Goal: Task Accomplishment & Management: Manage account settings

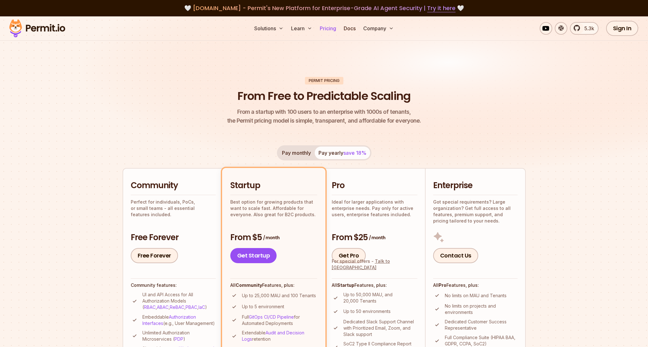
click at [322, 28] on link "Pricing" at bounding box center [327, 28] width 21 height 13
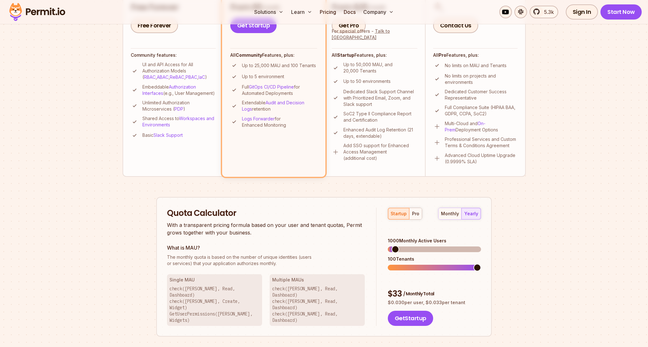
scroll to position [230, 0]
click at [297, 288] on p "check(Betty, Read, Dashboard) check(John, Read, Dashboard) check(Jeff, Read, Da…" at bounding box center [317, 304] width 90 height 38
click at [415, 217] on button "pro" at bounding box center [415, 213] width 13 height 11
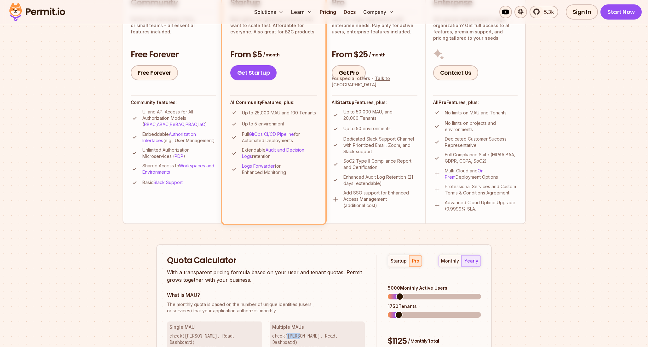
scroll to position [221, 0]
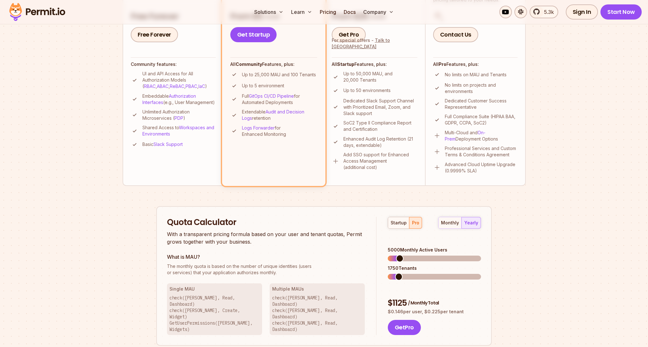
click at [190, 298] on p "check(John, Read, Dashboard) check(John, Create, Widget) GetUserPermissions(Joh…" at bounding box center [215, 314] width 90 height 38
click at [189, 305] on p "check(John, Read, Dashboard) check(John, Create, Widget) GetUserPermissions(Joh…" at bounding box center [215, 314] width 90 height 38
click at [227, 310] on p "check(John, Read, Dashboard) check(John, Create, Widget) GetUserPermissions(Joh…" at bounding box center [215, 314] width 90 height 38
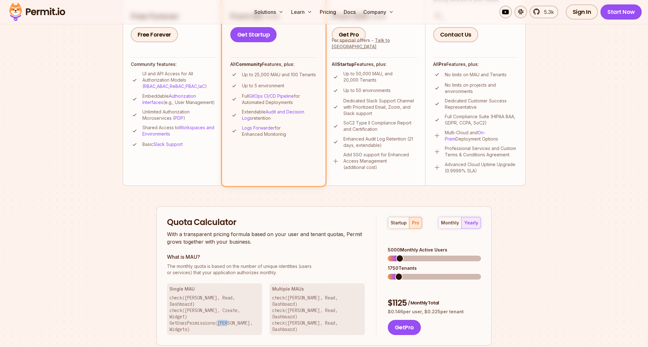
click at [227, 310] on p "check(John, Read, Dashboard) check(John, Create, Widget) GetUserPermissions(Joh…" at bounding box center [215, 314] width 90 height 38
click at [207, 299] on p "check(John, Read, Dashboard) check(John, Create, Widget) GetUserPermissions(Joh…" at bounding box center [215, 314] width 90 height 38
drag, startPoint x: 258, startPoint y: 311, endPoint x: 181, endPoint y: 294, distance: 78.5
click at [181, 294] on div "Single MAU check(John, Read, Dashboard) check(John, Create, Widget) GetUserPerm…" at bounding box center [214, 309] width 95 height 52
click at [310, 297] on p "check(Betty, Read, Dashboard) check(John, Read, Dashboard) check(Jeff, Read, Da…" at bounding box center [317, 314] width 90 height 38
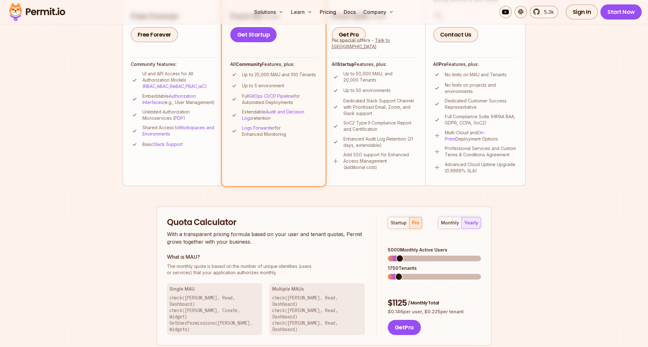
click at [298, 298] on p "check(Betty, Read, Dashboard) check(John, Read, Dashboard) check(Jeff, Read, Da…" at bounding box center [317, 314] width 90 height 38
click at [295, 301] on p "check(Betty, Read, Dashboard) check(John, Read, Dashboard) check(Jeff, Read, Da…" at bounding box center [317, 314] width 90 height 38
click at [295, 297] on p "check(Betty, Read, Dashboard) check(John, Read, Dashboard) check(Jeff, Read, Da…" at bounding box center [317, 314] width 90 height 38
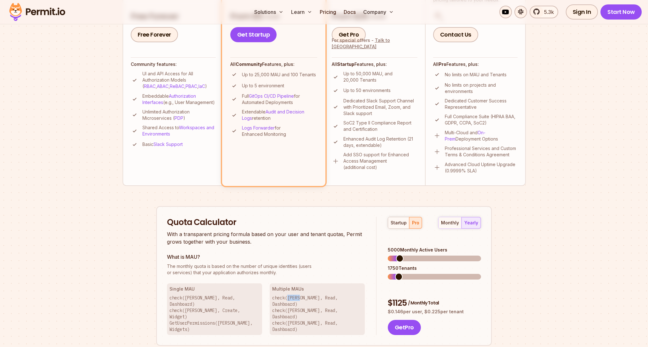
click at [296, 296] on p "check(Betty, Read, Dashboard) check(John, Read, Dashboard) check(Jeff, Read, Da…" at bounding box center [317, 314] width 90 height 38
click at [390, 255] on span at bounding box center [394, 259] width 8 height 8
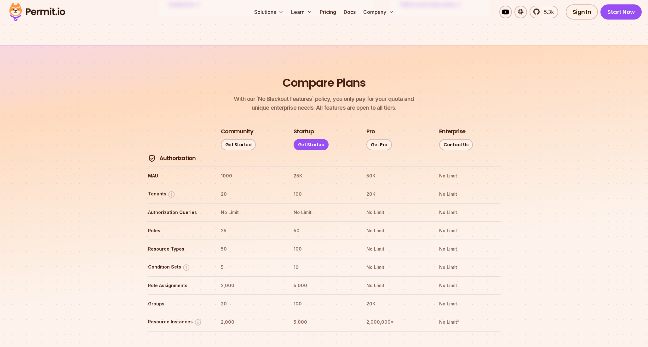
scroll to position [654, 0]
drag, startPoint x: 375, startPoint y: 175, endPoint x: 368, endPoint y: 174, distance: 6.8
click at [368, 188] on th "20K" at bounding box center [396, 193] width 61 height 10
click at [297, 188] on th "100" at bounding box center [323, 193] width 61 height 10
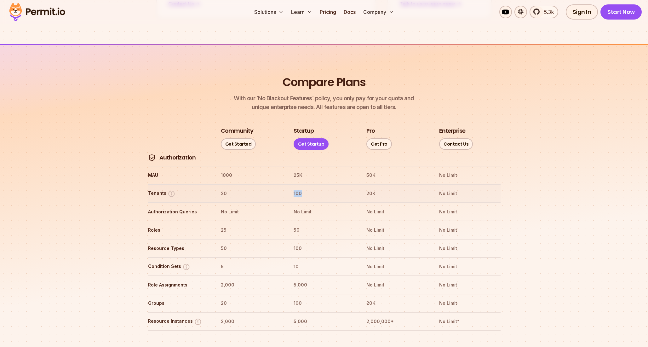
click at [297, 188] on th "100" at bounding box center [323, 193] width 61 height 10
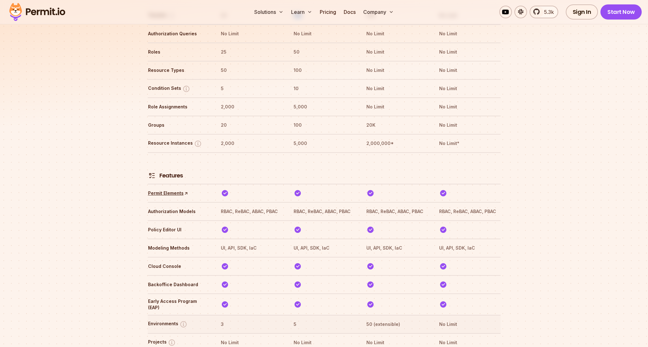
scroll to position [896, 0]
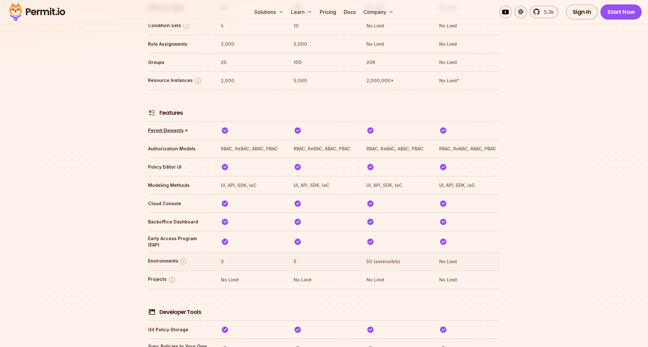
click at [379, 257] on th "50 (extensible)" at bounding box center [396, 262] width 61 height 10
drag, startPoint x: 366, startPoint y: 238, endPoint x: 372, endPoint y: 240, distance: 5.9
click at [376, 257] on th "50 (extensible)" at bounding box center [396, 262] width 61 height 10
drag, startPoint x: 293, startPoint y: 242, endPoint x: 297, endPoint y: 240, distance: 3.7
click at [297, 257] on th "5" at bounding box center [323, 262] width 61 height 10
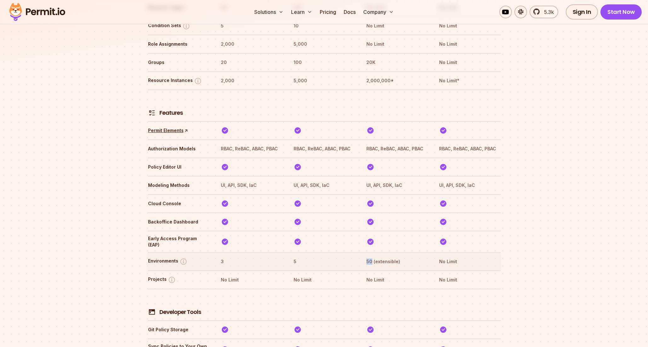
drag, startPoint x: 369, startPoint y: 240, endPoint x: 372, endPoint y: 240, distance: 3.2
click at [372, 252] on tr "Environments 3 5 50 (extensible) No Limit" at bounding box center [324, 261] width 353 height 18
click at [379, 257] on th "50 (extensible)" at bounding box center [396, 262] width 61 height 10
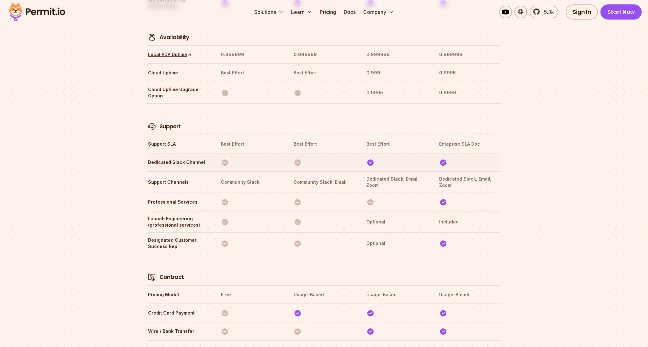
scroll to position [1971, 0]
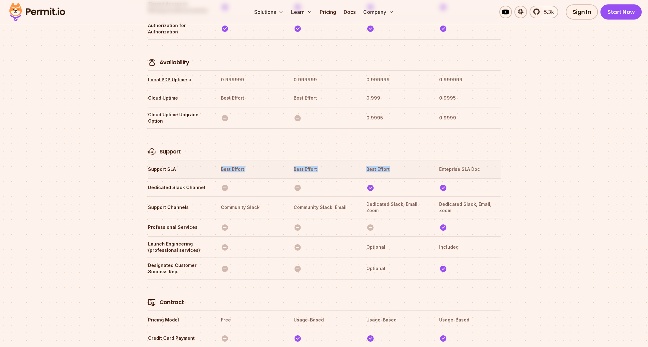
drag, startPoint x: 403, startPoint y: 140, endPoint x: 248, endPoint y: 137, distance: 154.4
click at [207, 160] on tr "Support SLA Best Effort Best Effort Best Effort Enteprise SLA Doc" at bounding box center [324, 169] width 353 height 18
click at [334, 164] on th "Best Effort" at bounding box center [323, 169] width 61 height 10
click at [368, 164] on th "Best Effort" at bounding box center [396, 169] width 61 height 10
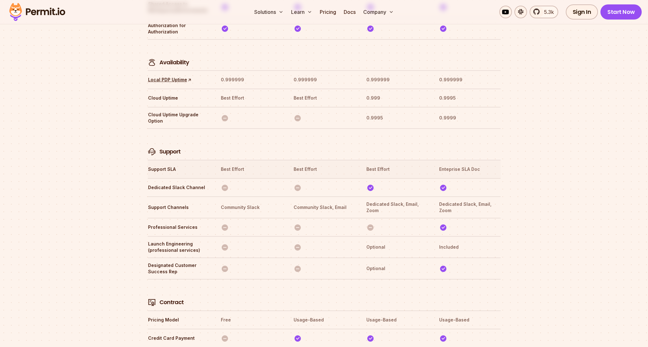
click at [442, 164] on th "Enteprise SLA Doc" at bounding box center [469, 169] width 61 height 10
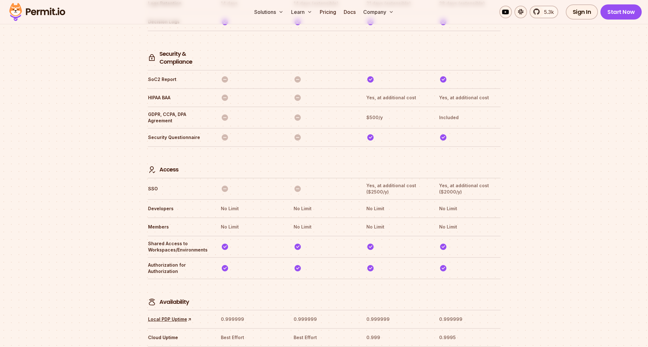
scroll to position [1684, 0]
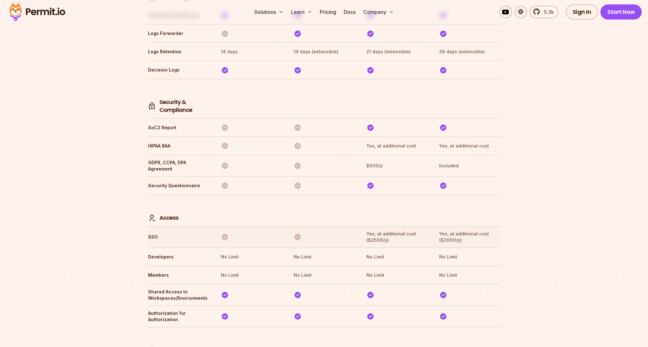
click at [384, 230] on th "Yes, at additional cost ($2500/y)" at bounding box center [396, 236] width 61 height 13
click at [385, 230] on th "Yes, at additional cost ($2500/y)" at bounding box center [396, 236] width 61 height 13
click at [383, 230] on th "Yes, at additional cost ($2500/y)" at bounding box center [396, 236] width 61 height 13
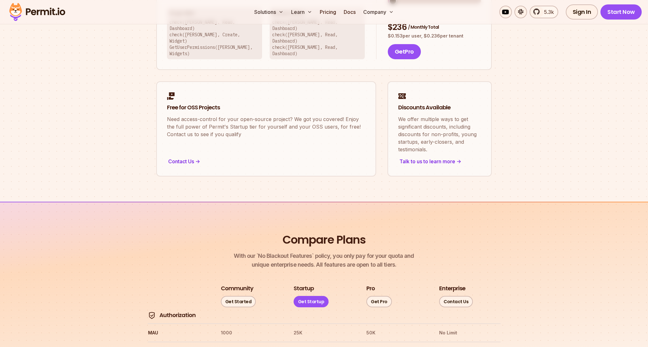
scroll to position [366, 0]
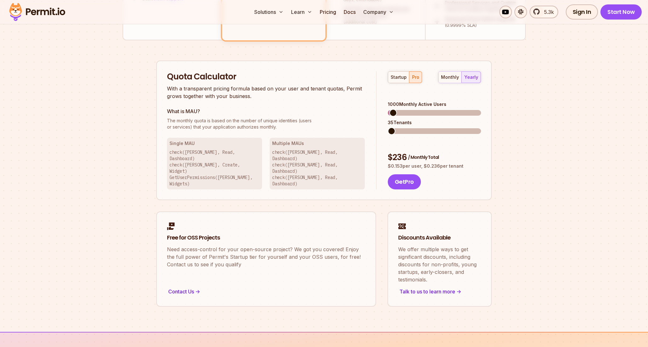
click at [388, 127] on span at bounding box center [392, 131] width 8 height 8
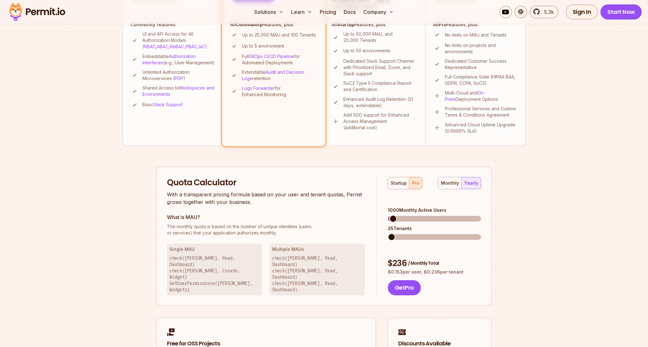
scroll to position [266, 0]
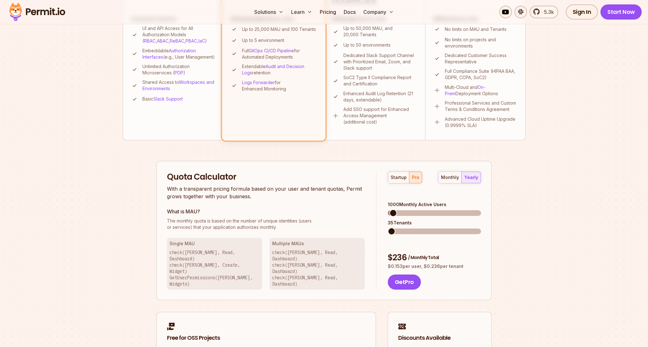
click at [388, 228] on span at bounding box center [392, 232] width 8 height 8
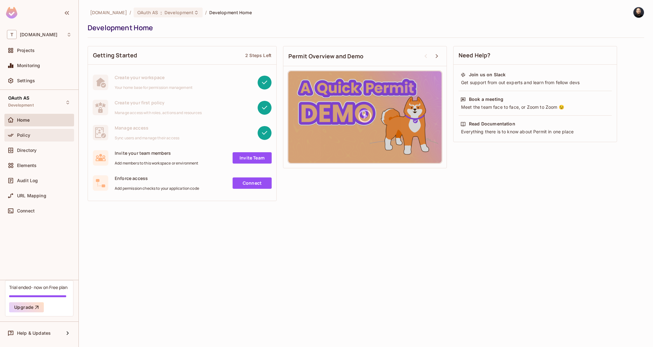
click at [34, 134] on div "Policy" at bounding box center [44, 135] width 55 height 5
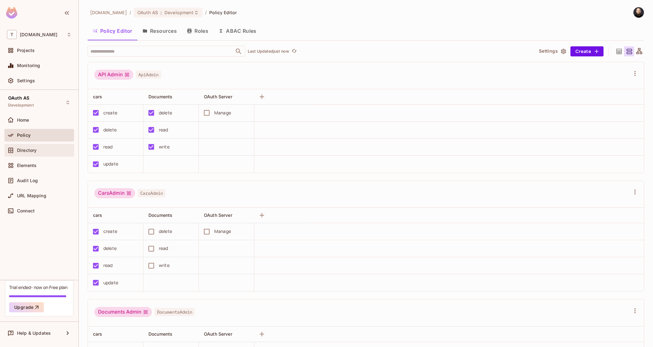
click at [36, 151] on span "Directory" at bounding box center [27, 150] width 20 height 5
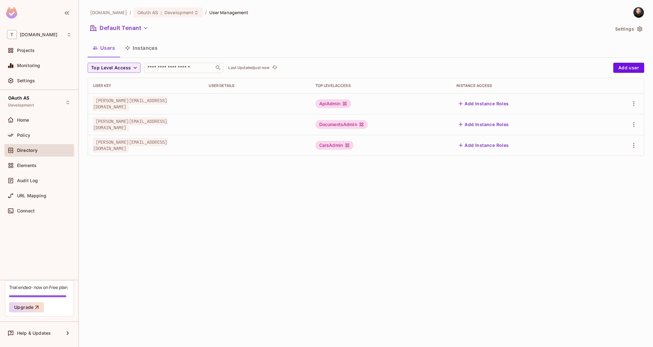
click at [147, 50] on button "Instances" at bounding box center [141, 48] width 43 height 16
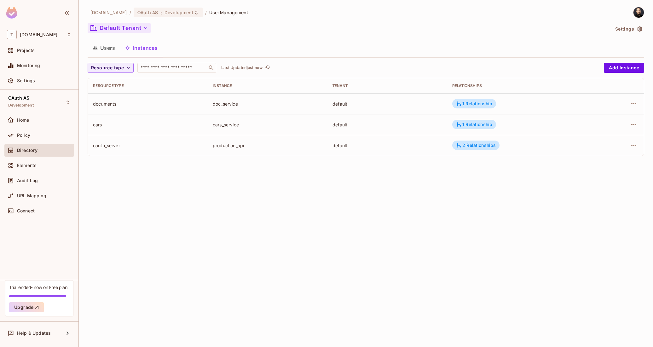
click at [134, 32] on button "Default Tenant" at bounding box center [119, 28] width 63 height 10
click at [126, 163] on div at bounding box center [326, 173] width 653 height 347
click at [37, 53] on div "Projects" at bounding box center [39, 51] width 65 height 8
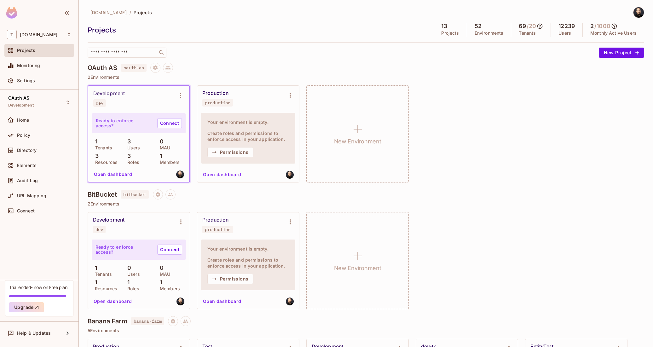
click at [224, 104] on div "production" at bounding box center [218, 102] width 26 height 5
drag, startPoint x: 215, startPoint y: 95, endPoint x: 221, endPoint y: 111, distance: 16.5
click at [221, 111] on div "Production production Your environment is empty. Create roles and permissions t…" at bounding box center [248, 134] width 102 height 96
click at [99, 103] on div "dev" at bounding box center [100, 103] width 8 height 5
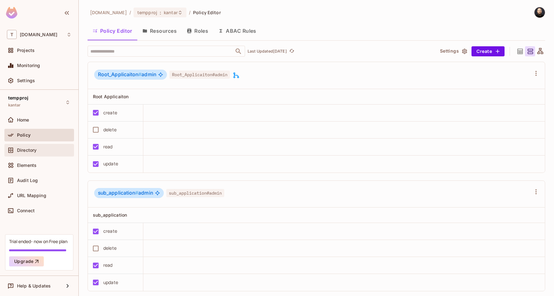
click at [48, 149] on div "Directory" at bounding box center [44, 150] width 55 height 5
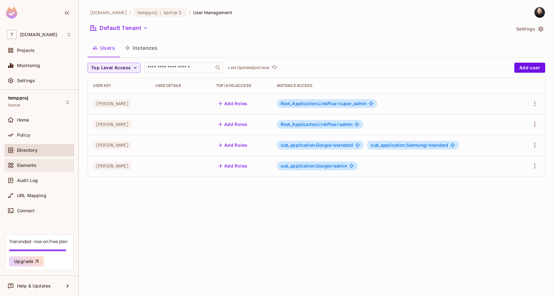
click at [49, 169] on div "Elements" at bounding box center [39, 166] width 65 height 8
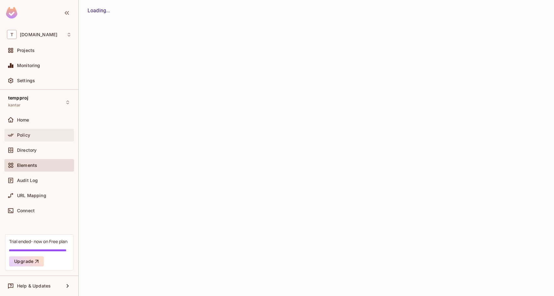
click at [41, 136] on div "Policy" at bounding box center [44, 135] width 55 height 5
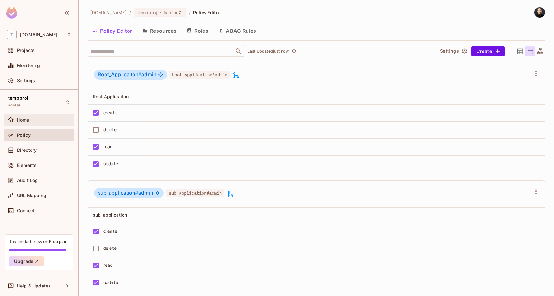
click at [44, 124] on div "Home" at bounding box center [39, 120] width 70 height 13
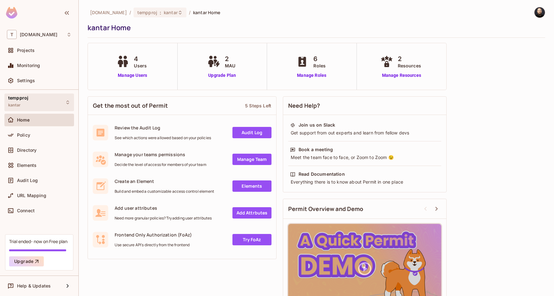
click at [37, 99] on div "tempproj kantar" at bounding box center [39, 102] width 70 height 17
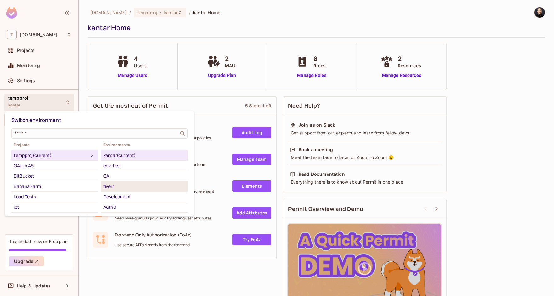
click at [118, 185] on div "fiverr" at bounding box center [144, 187] width 82 height 8
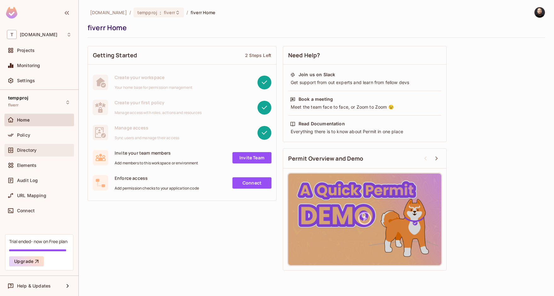
click at [34, 149] on span "Directory" at bounding box center [27, 150] width 20 height 5
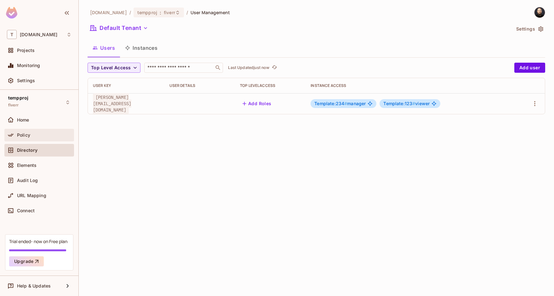
click at [40, 134] on div "Policy" at bounding box center [44, 135] width 55 height 5
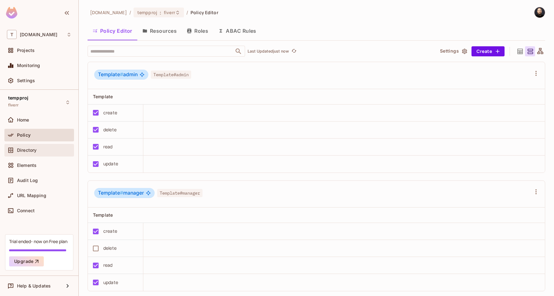
click at [45, 148] on div "Directory" at bounding box center [44, 150] width 55 height 5
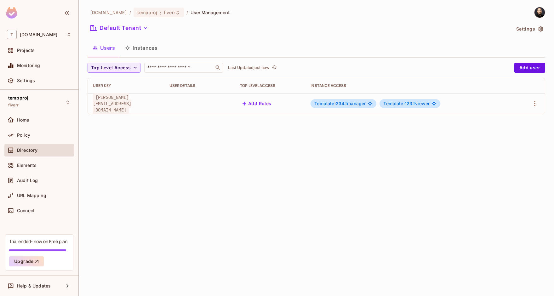
click at [153, 46] on button "Instances" at bounding box center [141, 48] width 43 height 16
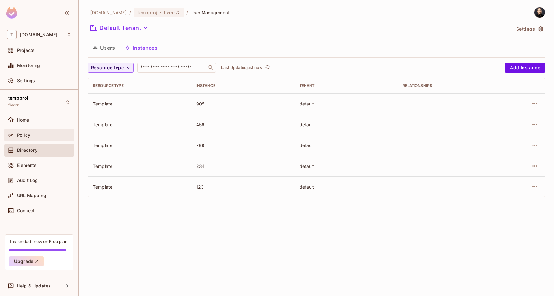
click at [28, 138] on div "Policy" at bounding box center [39, 135] width 65 height 8
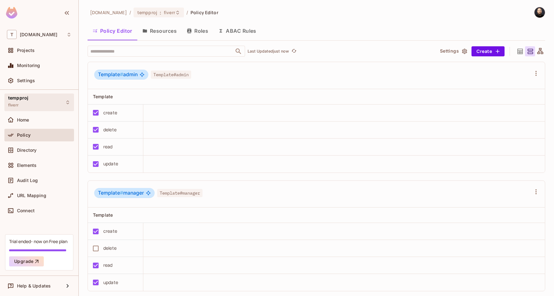
click at [34, 106] on div "tempproj fiverr" at bounding box center [39, 102] width 70 height 17
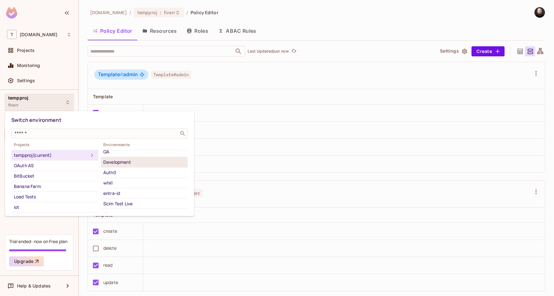
scroll to position [55, 0]
click at [118, 152] on div "whill" at bounding box center [144, 152] width 82 height 8
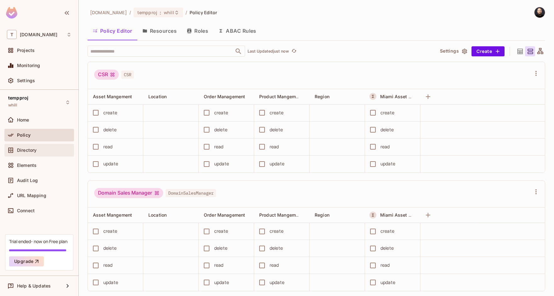
click at [49, 149] on div "Directory" at bounding box center [44, 150] width 55 height 5
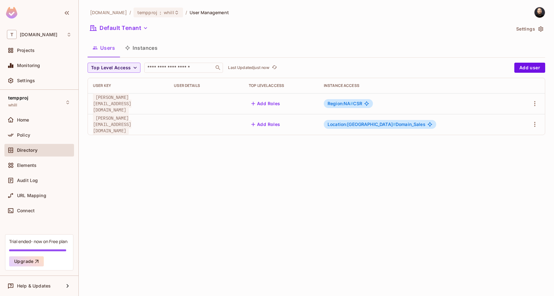
click at [154, 48] on button "Instances" at bounding box center [141, 48] width 43 height 16
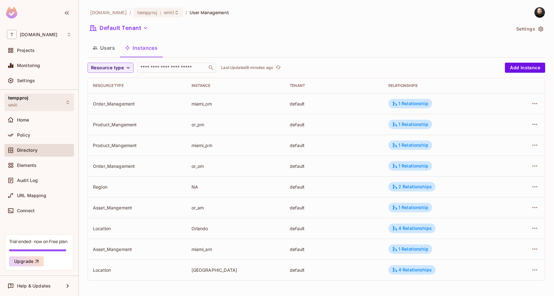
click at [35, 100] on div "tempproj whill" at bounding box center [39, 102] width 70 height 17
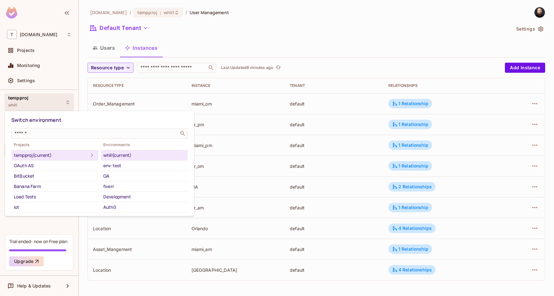
scroll to position [93, 0]
click at [122, 197] on div "kantar" at bounding box center [144, 198] width 82 height 8
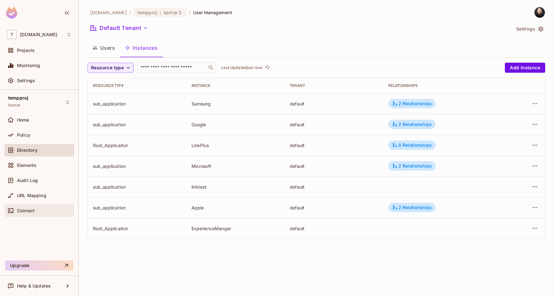
click at [37, 206] on div "Connect" at bounding box center [39, 211] width 70 height 13
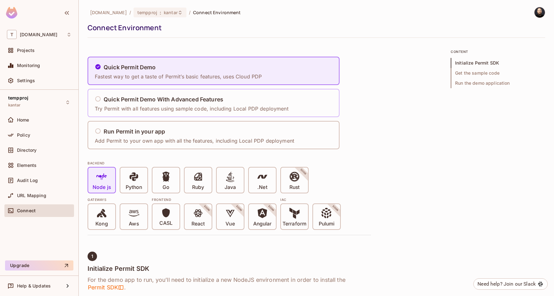
click at [162, 113] on div "Quick Permit Demo With Advanced Features Try Permit with all features using sam…" at bounding box center [194, 103] width 198 height 26
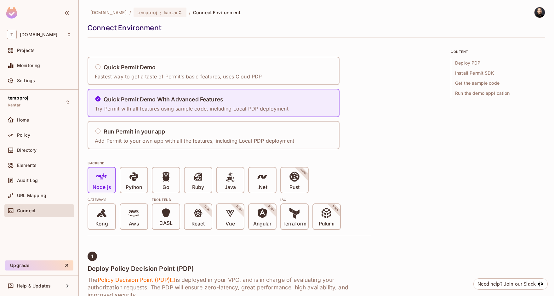
scroll to position [114, 0]
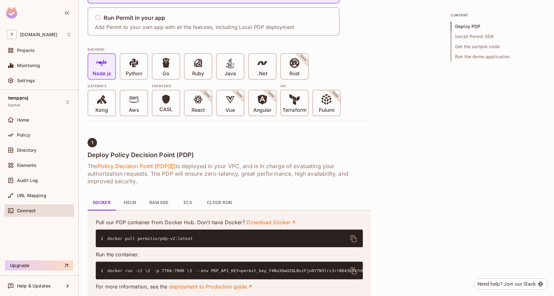
click at [349, 269] on button "delete" at bounding box center [353, 270] width 15 height 15
click at [187, 273] on code "1 docker run -it \ 2 -p 7766:7000 \ 3 --env PDP_API_KEY=permit_key_f4Nu3QwU2QLB…" at bounding box center [357, 270] width 513 height 5
copy code "permit_key_f4Nu3QwU2QLBszFjo0Y7W3lri3rrBD43LBv7nhPcDDoecE4gtAQ34Nv6EWJmUhXeSK6b…"
click at [34, 148] on span "Directory" at bounding box center [27, 150] width 20 height 5
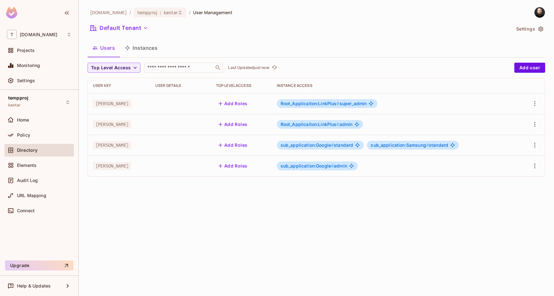
click at [145, 49] on button "Instances" at bounding box center [141, 48] width 43 height 16
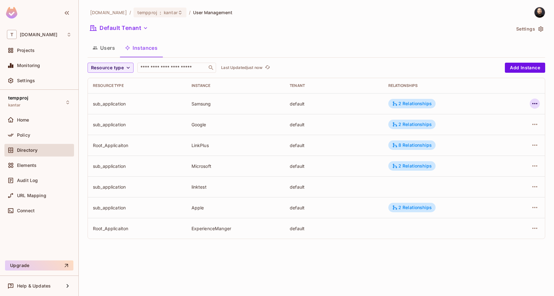
click at [532, 103] on icon "button" at bounding box center [535, 104] width 8 height 8
click at [517, 130] on li "Edit Attributes" at bounding box center [495, 132] width 79 height 14
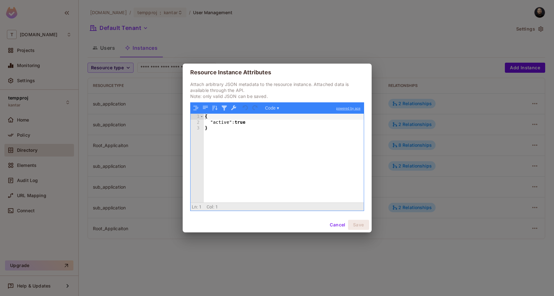
click at [257, 124] on div "{ "active" : true }" at bounding box center [284, 164] width 160 height 101
click at [359, 222] on button "Save" at bounding box center [358, 225] width 21 height 10
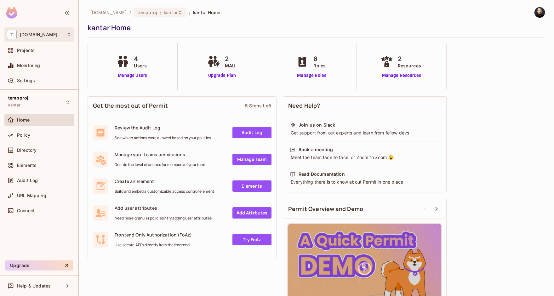
click at [36, 32] on span "[DOMAIN_NAME]" at bounding box center [39, 34] width 38 height 5
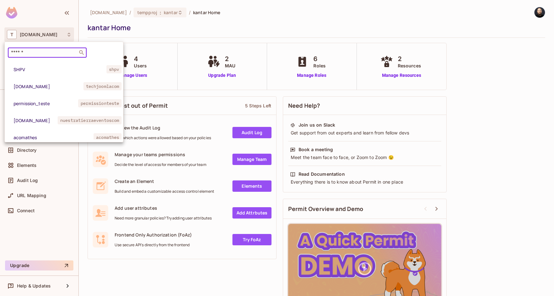
drag, startPoint x: 40, startPoint y: 49, endPoint x: 36, endPoint y: 51, distance: 4.5
click at [40, 50] on input "text" at bounding box center [43, 52] width 66 height 6
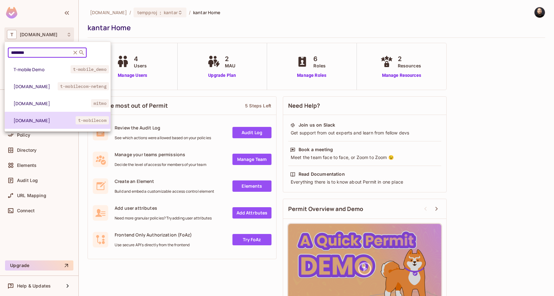
type input "********"
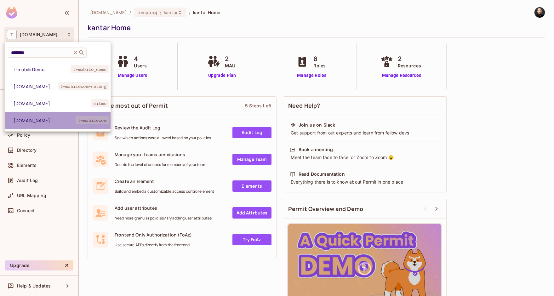
click at [34, 120] on span "t-mobile.com" at bounding box center [45, 121] width 62 height 6
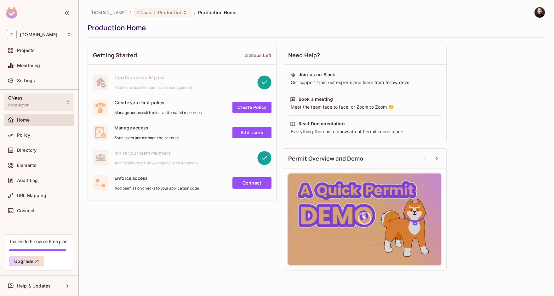
click at [47, 101] on div "CNaas Production" at bounding box center [39, 102] width 70 height 17
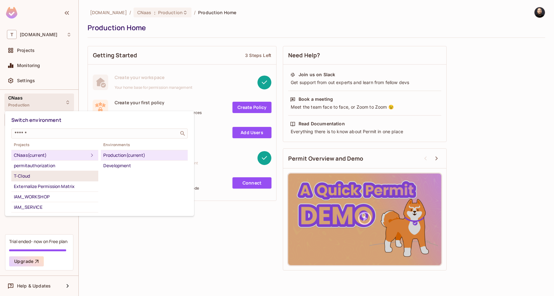
click at [49, 173] on div "T-Cloud" at bounding box center [55, 176] width 82 height 8
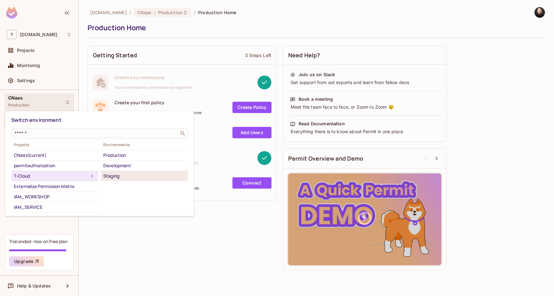
click at [115, 172] on div "Staging" at bounding box center [144, 176] width 82 height 8
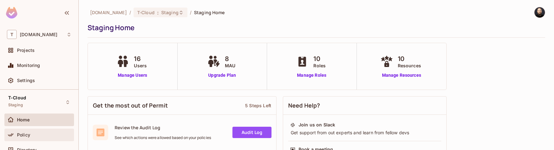
click at [32, 95] on div "Policy" at bounding box center [44, 135] width 55 height 5
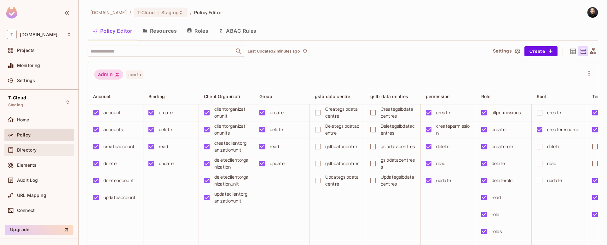
click at [45, 150] on div "Directory" at bounding box center [44, 150] width 55 height 5
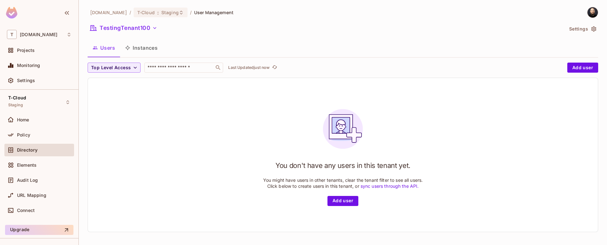
click at [143, 48] on button "Instances" at bounding box center [141, 48] width 43 height 16
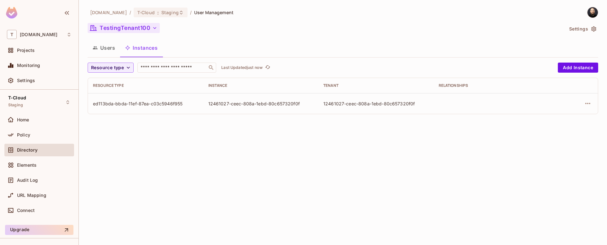
click at [139, 32] on button "TestingTenant100" at bounding box center [124, 28] width 72 height 10
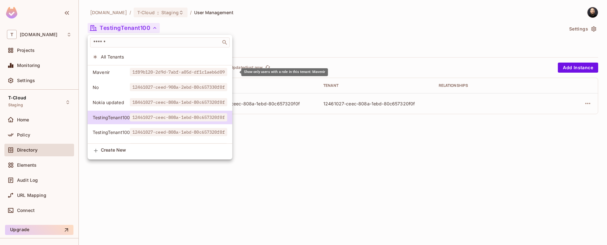
drag, startPoint x: 132, startPoint y: 72, endPoint x: 229, endPoint y: 72, distance: 97.1
click at [227, 72] on span "1f89b120-2d9d-7abf-a05d-df1c1aeb6d09" at bounding box center [178, 72] width 97 height 8
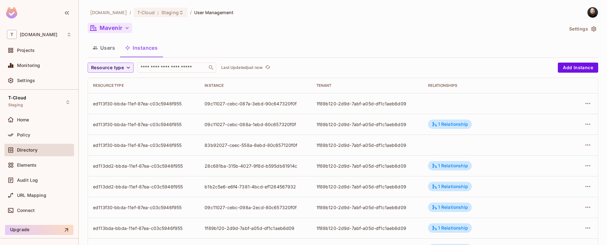
click at [116, 27] on button "Mavenir" at bounding box center [110, 28] width 44 height 10
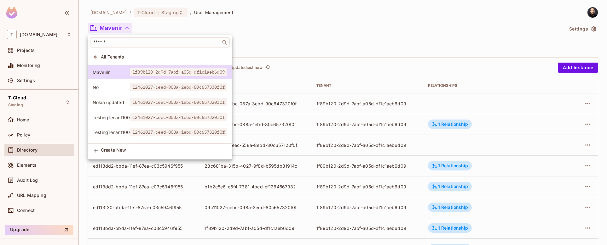
click at [366, 107] on div at bounding box center [303, 122] width 607 height 245
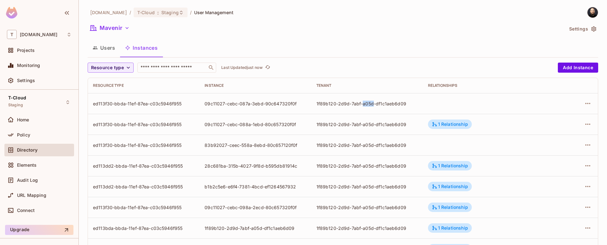
click at [366, 103] on div "1f89b120-2d9d-7abf-a05d-df1c1aeb6d09" at bounding box center [366, 104] width 101 height 6
copy div "1f89b120-2d9d-7abf-a05d-df1c1aeb6d09"
click at [554, 13] on img at bounding box center [592, 12] width 10 height 10
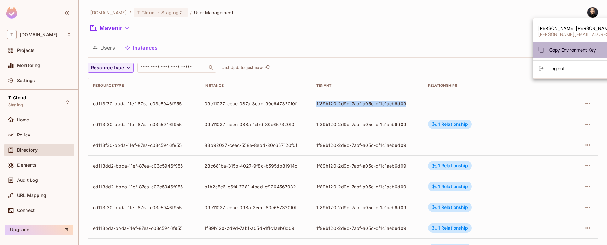
click at [554, 46] on div "Copy Environment Key" at bounding box center [567, 49] width 58 height 13
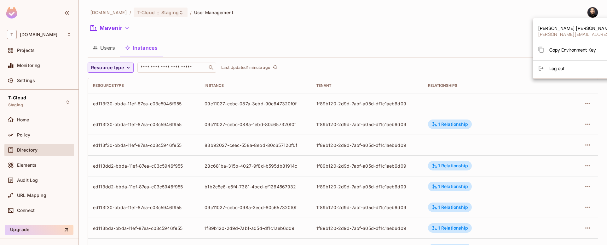
click at [320, 72] on div at bounding box center [303, 122] width 607 height 245
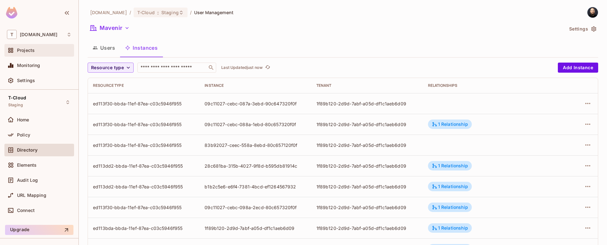
click at [26, 53] on div "Projects" at bounding box center [39, 51] width 65 height 8
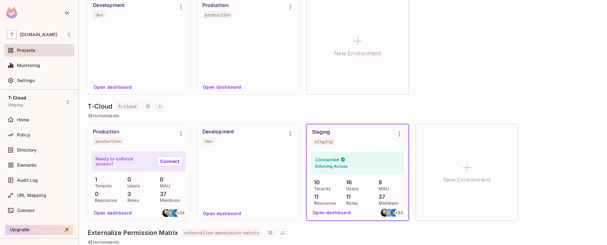
scroll to position [223, 0]
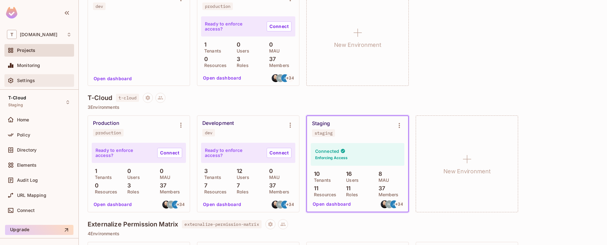
click at [37, 80] on div "Settings" at bounding box center [44, 80] width 55 height 5
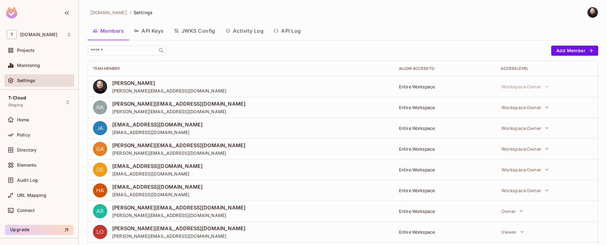
click at [157, 33] on button "API Keys" at bounding box center [149, 31] width 40 height 16
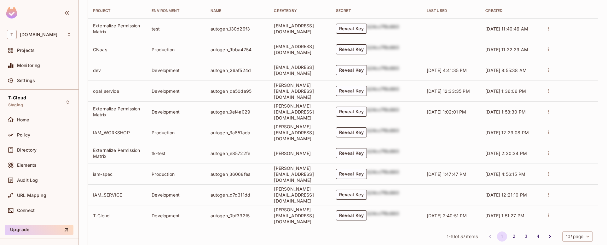
scroll to position [258, 0]
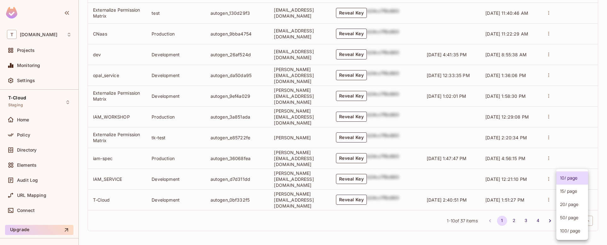
click at [561, 221] on body "T t-mobile.com Projects Monitoring Settings T-Cloud Staging Home Policy Directo…" at bounding box center [303, 122] width 607 height 245
click at [558, 230] on li "100 / page" at bounding box center [572, 231] width 32 height 13
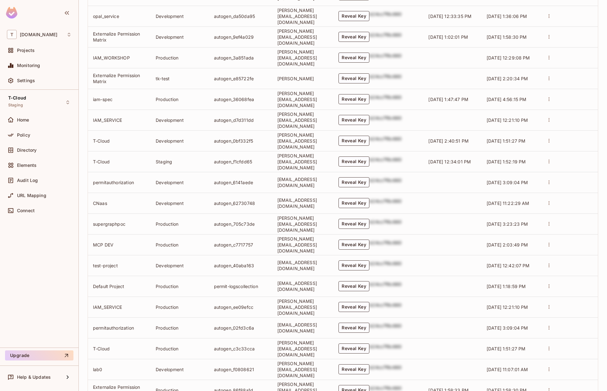
scroll to position [674, 0]
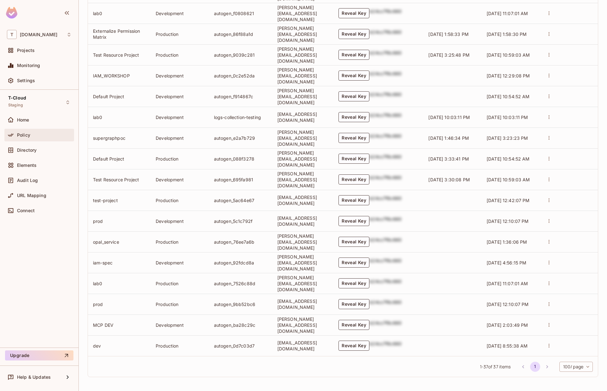
click at [33, 136] on div "Policy" at bounding box center [44, 135] width 55 height 5
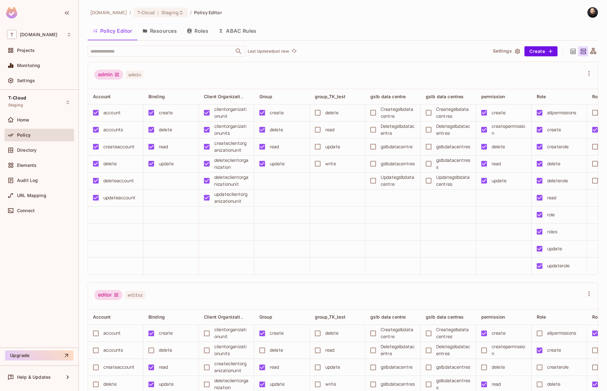
click at [199, 31] on button "Roles" at bounding box center [198, 31] width 32 height 16
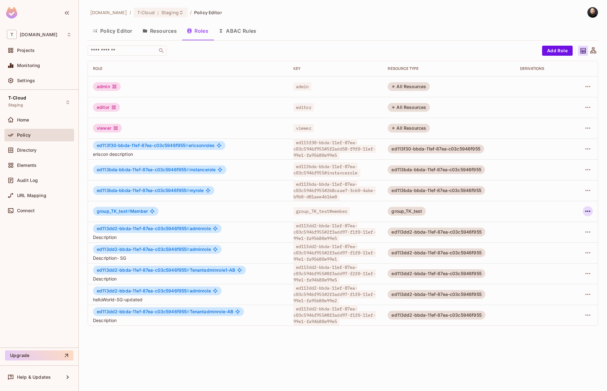
click at [589, 212] on icon "button" at bounding box center [588, 212] width 8 height 8
click at [555, 245] on div "Delete Role" at bounding box center [562, 254] width 24 height 6
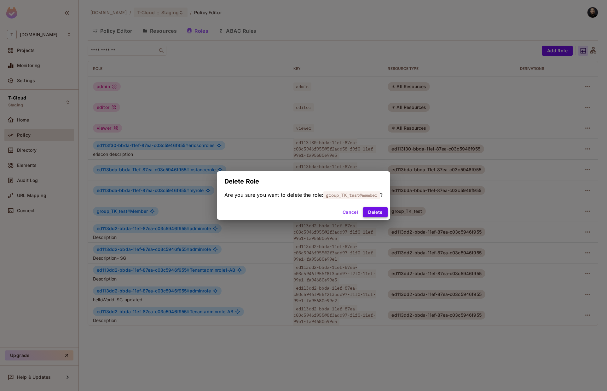
click at [382, 212] on button "Delete" at bounding box center [375, 212] width 24 height 10
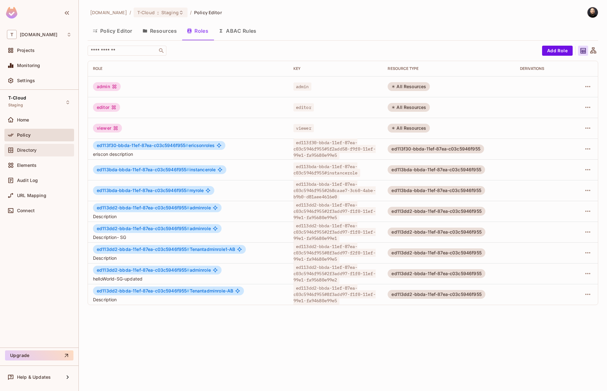
click at [53, 155] on div "Directory" at bounding box center [39, 150] width 70 height 13
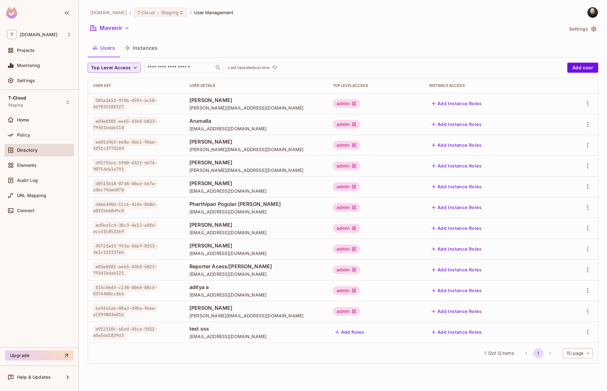
click at [123, 70] on span "Top Level Access" at bounding box center [111, 68] width 40 height 8
click at [123, 70] on div at bounding box center [303, 195] width 607 height 391
click at [140, 48] on button "Instances" at bounding box center [141, 48] width 43 height 16
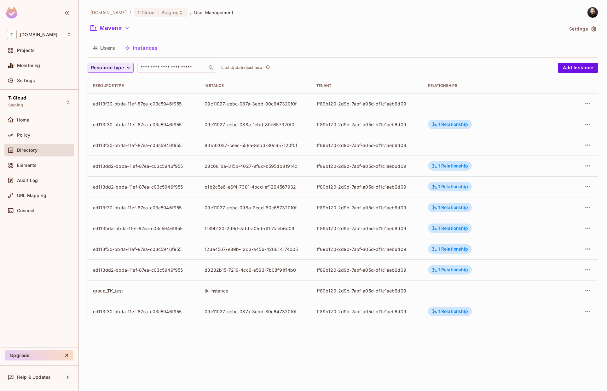
click at [123, 68] on span "Resource type" at bounding box center [107, 68] width 33 height 8
click at [112, 163] on span "Group" at bounding box center [118, 163] width 50 height 6
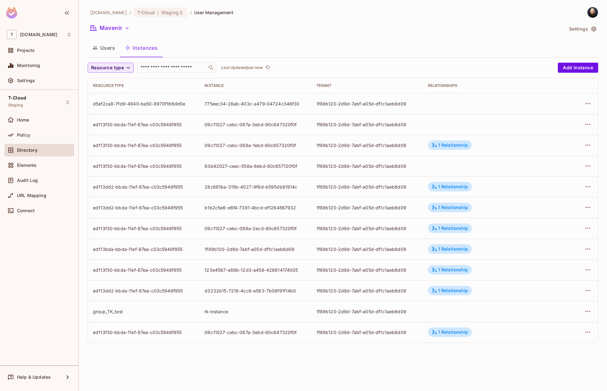
click at [109, 66] on span "Resource type" at bounding box center [107, 68] width 33 height 8
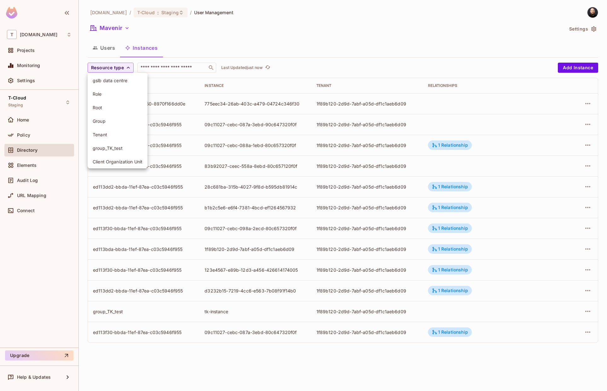
scroll to position [58, 0]
click at [112, 128] on li "group_TK_test" at bounding box center [118, 132] width 60 height 14
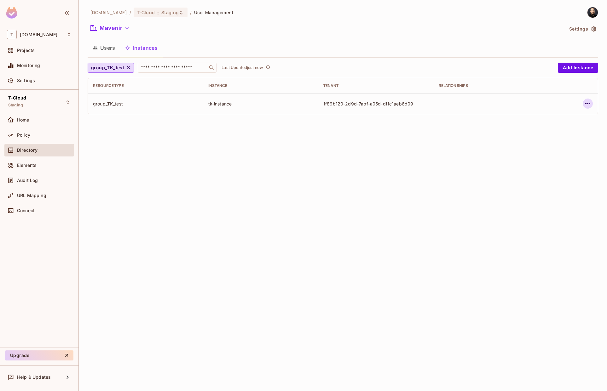
click at [583, 102] on button "button" at bounding box center [588, 104] width 10 height 10
click at [566, 148] on div "Delete Resource Instance" at bounding box center [553, 146] width 55 height 6
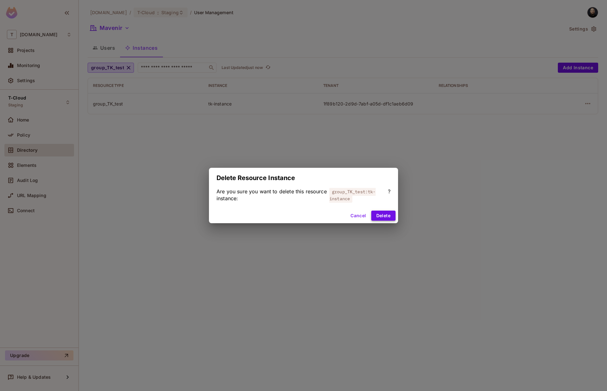
click at [384, 217] on button "Delete" at bounding box center [383, 216] width 24 height 10
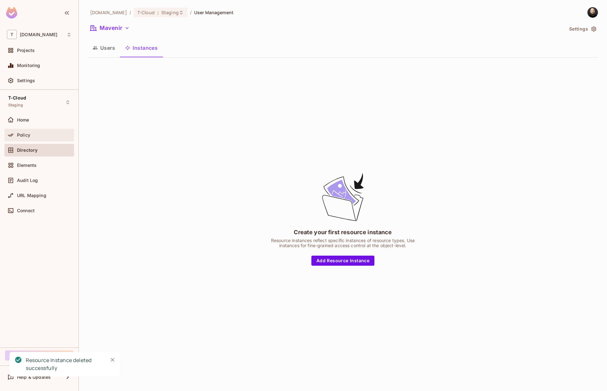
click at [28, 136] on span "Policy" at bounding box center [23, 135] width 13 height 5
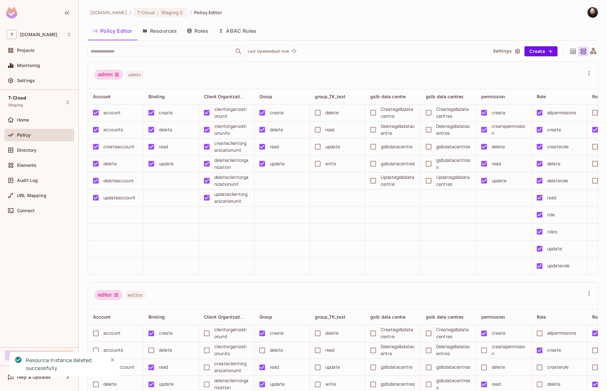
click at [202, 31] on button "Roles" at bounding box center [198, 31] width 32 height 16
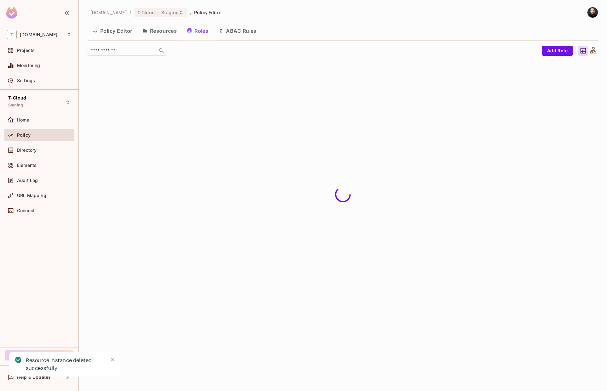
click at [163, 31] on button "Resources" at bounding box center [159, 31] width 44 height 16
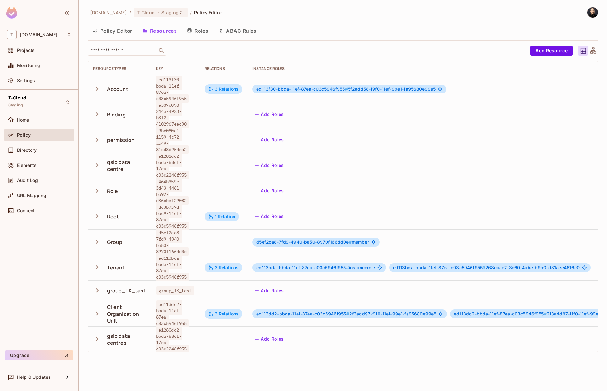
click at [576, 286] on div "Add Roles" at bounding box center [454, 291] width 405 height 10
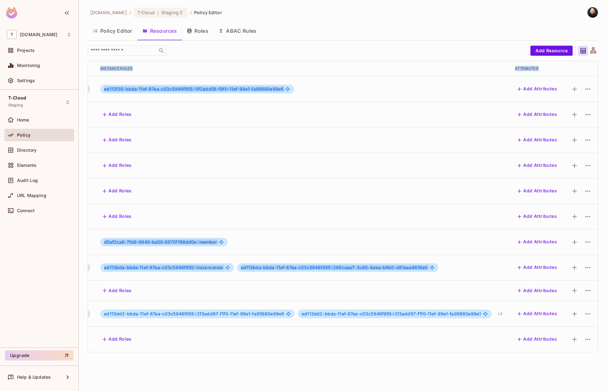
drag, startPoint x: 196, startPoint y: 278, endPoint x: 625, endPoint y: 278, distance: 428.9
click at [607, 278] on html "T [DOMAIN_NAME] Projects Monitoring Settings T-Cloud Staging Home Policy Direct…" at bounding box center [303, 195] width 607 height 391
click at [586, 287] on icon "button" at bounding box center [588, 291] width 8 height 8
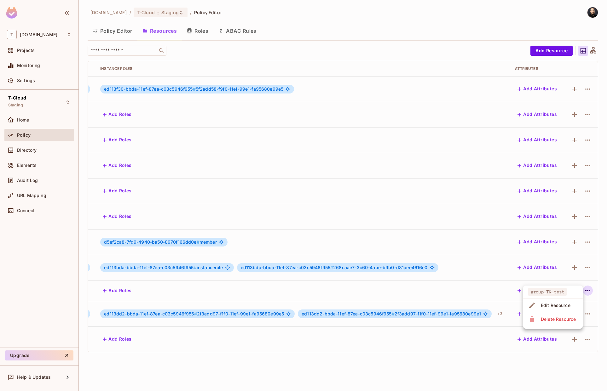
click at [500, 343] on div at bounding box center [303, 195] width 607 height 391
click at [584, 287] on icon "button" at bounding box center [588, 291] width 8 height 8
click at [569, 321] on div "Delete Resource" at bounding box center [558, 319] width 35 height 6
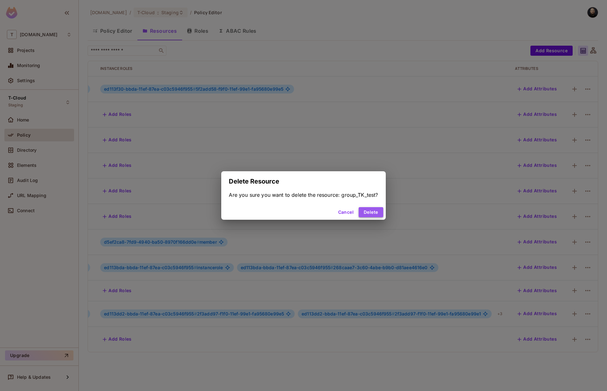
click at [372, 211] on button "Delete" at bounding box center [371, 212] width 24 height 10
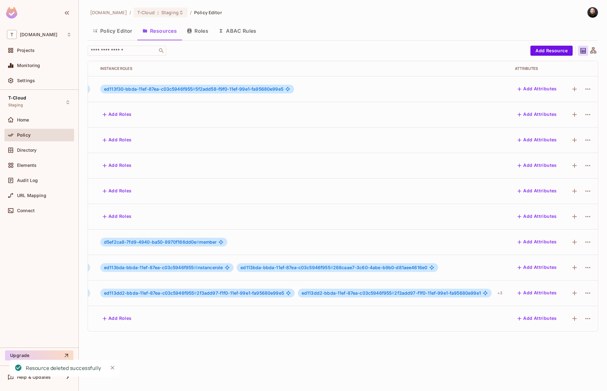
scroll to position [0, 145]
click at [585, 12] on div at bounding box center [589, 12] width 17 height 11
click at [589, 12] on img at bounding box center [592, 12] width 10 height 10
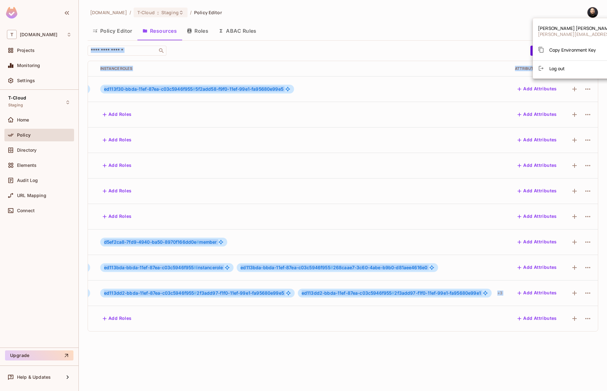
drag, startPoint x: 253, startPoint y: 322, endPoint x: 141, endPoint y: 305, distance: 113.2
click at [127, 324] on div at bounding box center [303, 195] width 607 height 391
click at [188, 186] on div "Add Roles" at bounding box center [302, 191] width 405 height 10
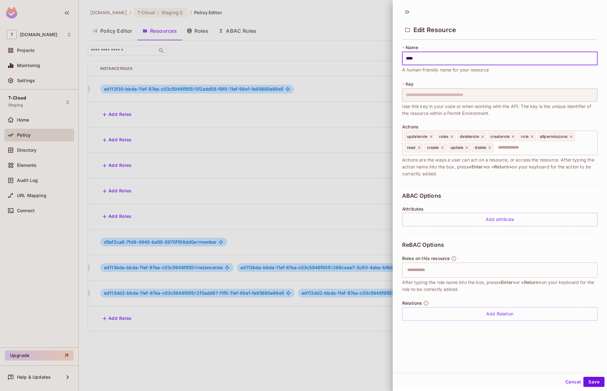
click at [243, 312] on div at bounding box center [303, 195] width 607 height 391
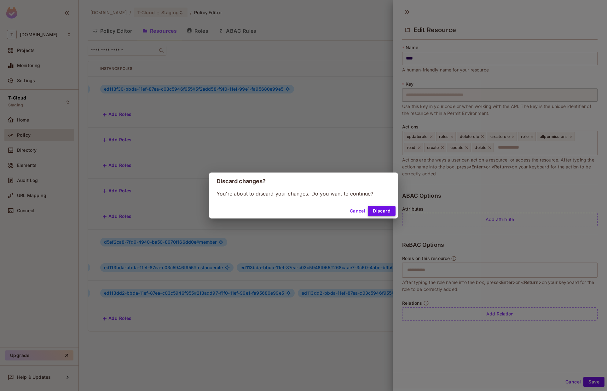
click at [376, 209] on button "Discard" at bounding box center [382, 211] width 28 height 10
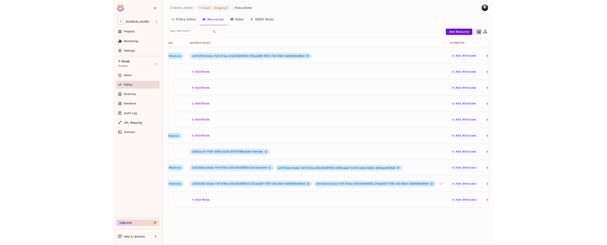
scroll to position [0, 0]
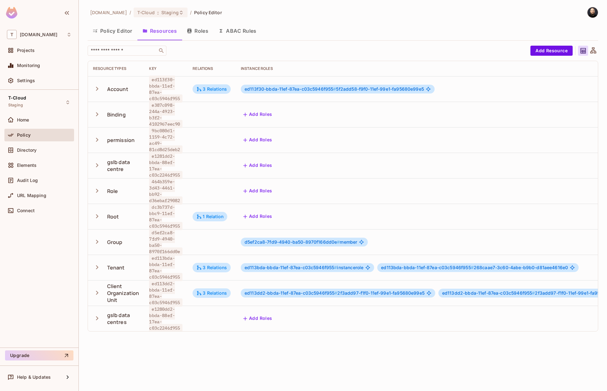
click at [111, 29] on button "Policy Editor" at bounding box center [113, 31] width 50 height 16
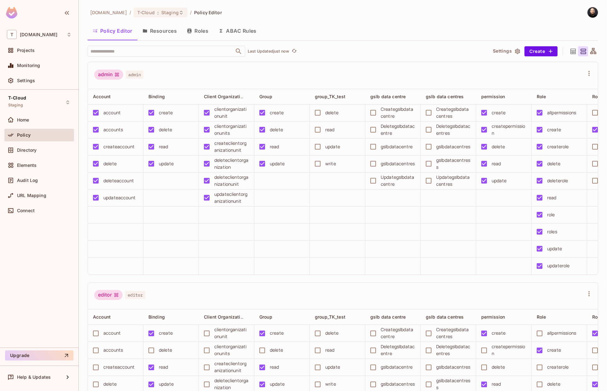
click at [40, 138] on div "Policy" at bounding box center [39, 135] width 65 height 8
click at [42, 147] on div "Directory" at bounding box center [39, 151] width 65 height 8
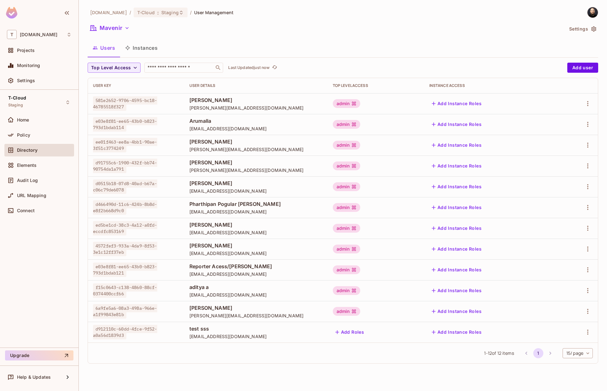
click at [457, 250] on button "Add Instance Roles" at bounding box center [456, 249] width 55 height 10
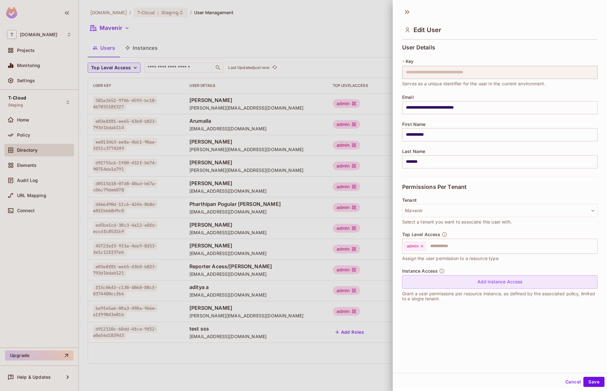
click at [448, 283] on div "Add Instance Access" at bounding box center [499, 282] width 195 height 14
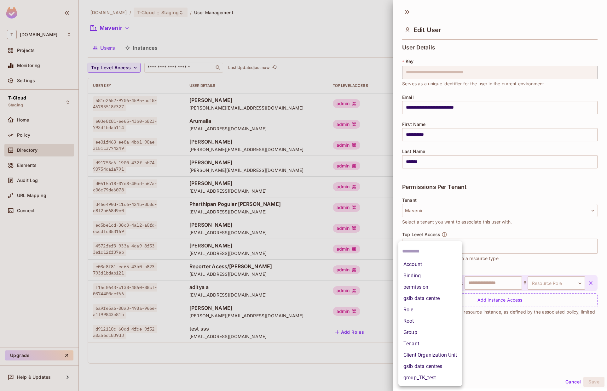
click at [439, 285] on body "T [DOMAIN_NAME] Projects Monitoring Settings T-Cloud Staging Home Policy Direct…" at bounding box center [303, 195] width 607 height 391
click at [426, 376] on li "group_TK_test" at bounding box center [430, 377] width 64 height 11
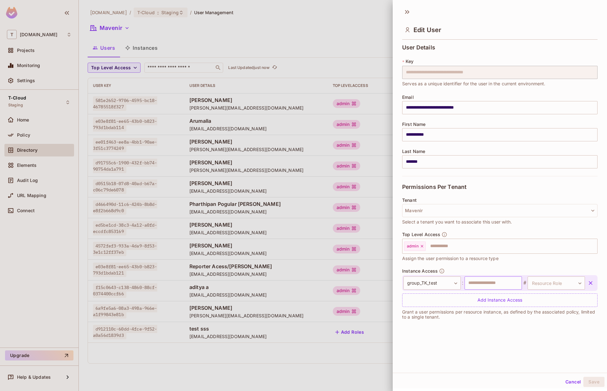
click at [483, 284] on input "text" at bounding box center [493, 283] width 57 height 13
paste input "**********"
type input "**********"
click at [540, 284] on body "T [DOMAIN_NAME] Projects Monitoring Settings T-Cloud Staging Home Policy Direct…" at bounding box center [303, 195] width 607 height 391
click at [536, 311] on li "Member" at bounding box center [547, 312] width 58 height 11
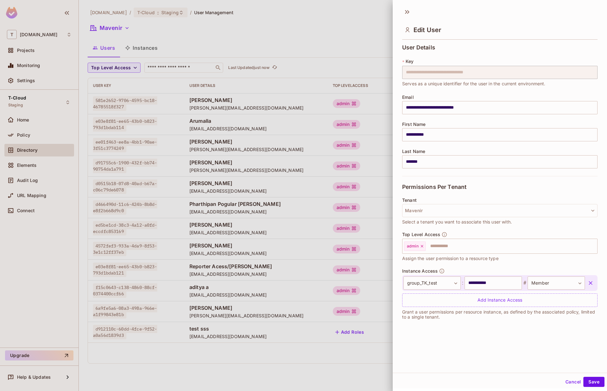
click at [483, 326] on div "**********" at bounding box center [500, 188] width 214 height 369
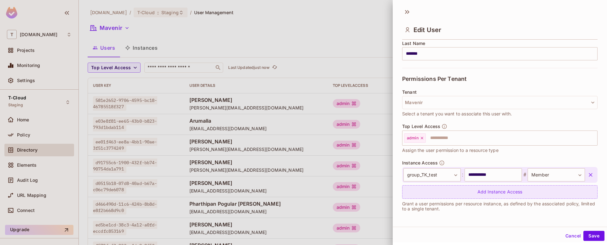
scroll to position [1, 0]
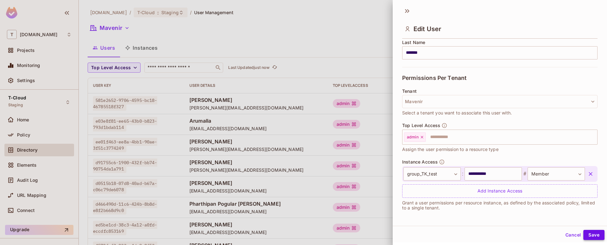
click at [585, 233] on button "Save" at bounding box center [593, 235] width 21 height 10
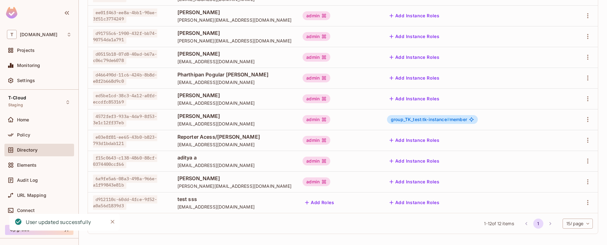
scroll to position [132, 0]
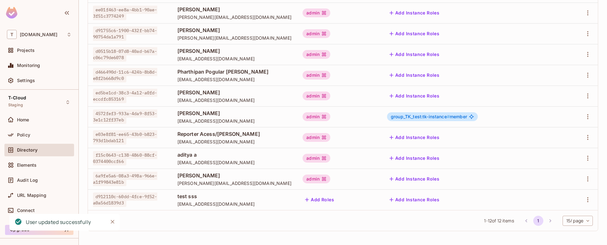
click at [443, 116] on span "group_TK_test:tk-instance #" at bounding box center [420, 116] width 59 height 5
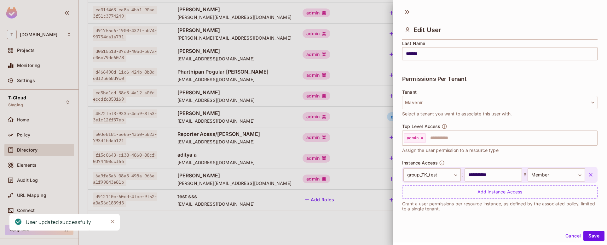
scroll to position [1, 0]
click at [587, 173] on icon "button" at bounding box center [590, 174] width 6 height 6
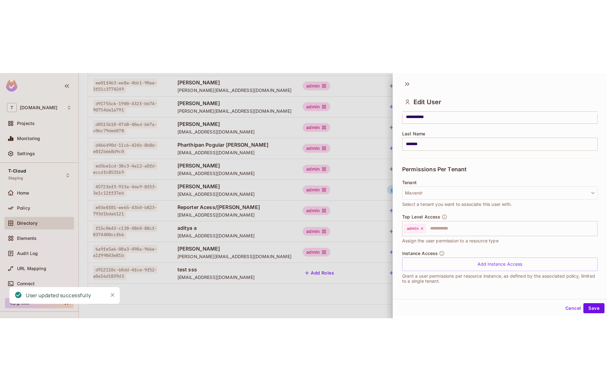
scroll to position [90, 0]
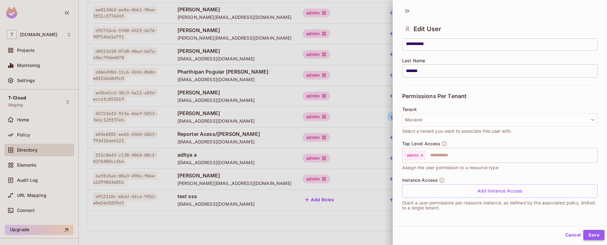
click at [589, 235] on button "Save" at bounding box center [593, 235] width 21 height 10
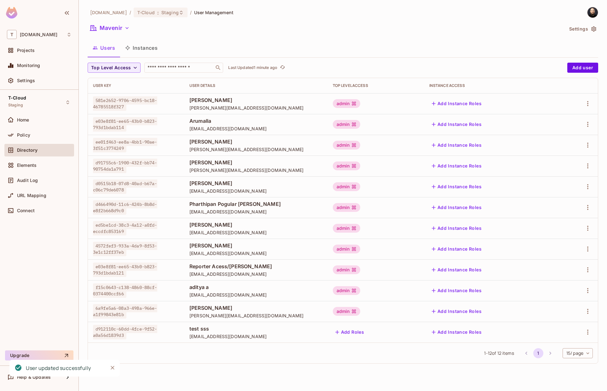
scroll to position [0, 0]
click at [44, 135] on div "Policy" at bounding box center [44, 135] width 55 height 5
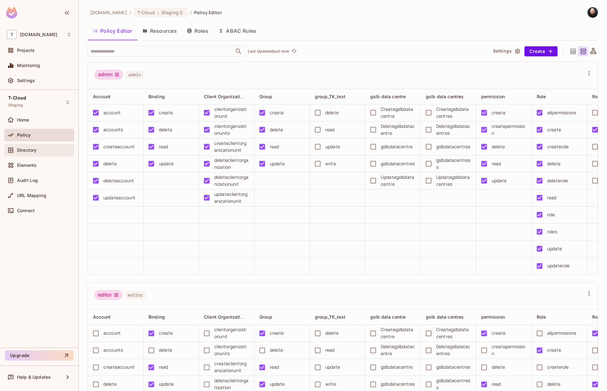
click at [19, 152] on span "Directory" at bounding box center [27, 150] width 20 height 5
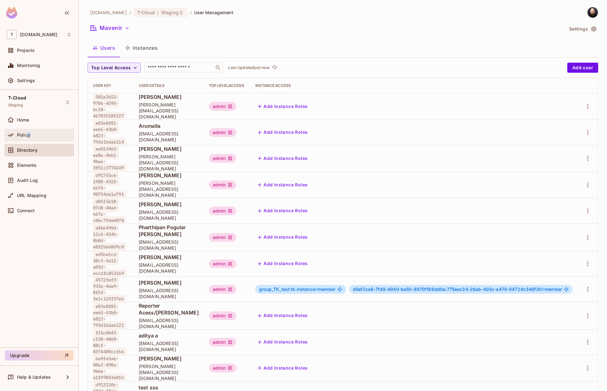
click at [28, 137] on div "Policy" at bounding box center [39, 135] width 65 height 8
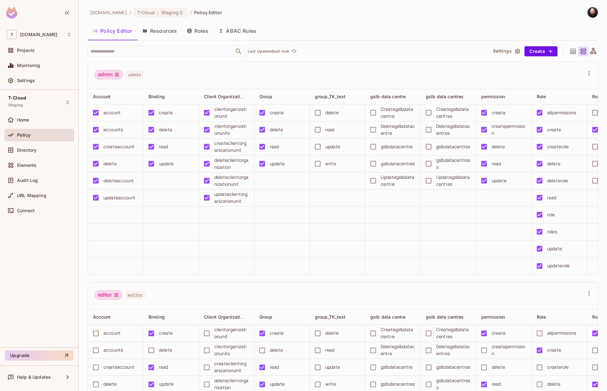
click at [169, 27] on button "Resources" at bounding box center [159, 31] width 44 height 16
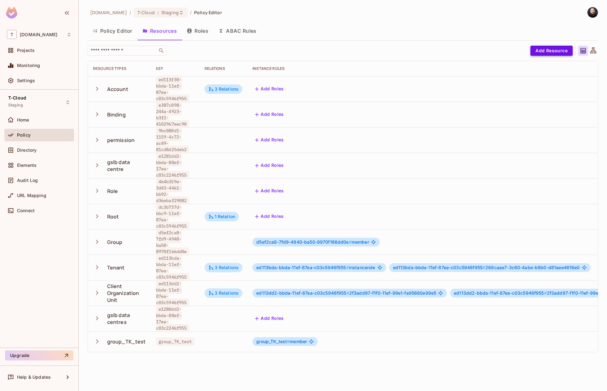
click at [555, 50] on button "Add Resource" at bounding box center [551, 51] width 42 height 10
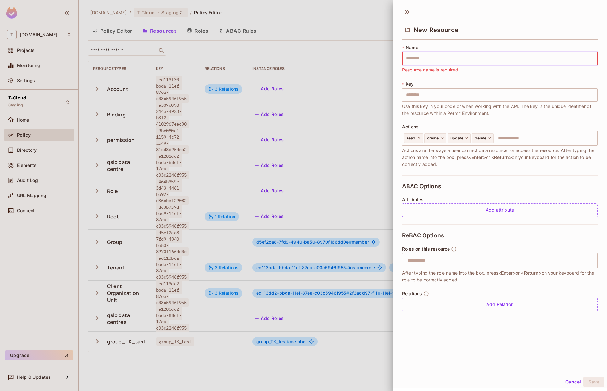
click at [257, 106] on div at bounding box center [303, 195] width 607 height 391
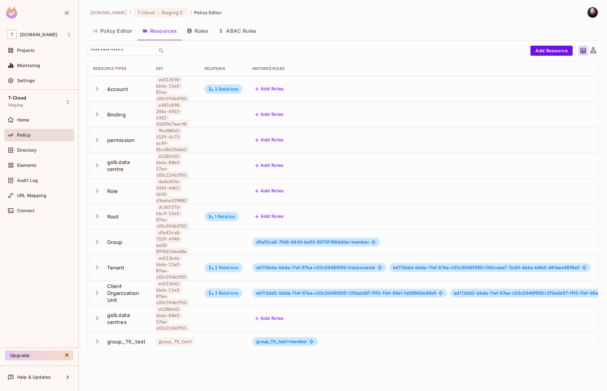
click at [97, 338] on icon "button" at bounding box center [97, 342] width 9 height 9
click at [98, 338] on icon "button" at bounding box center [97, 342] width 9 height 9
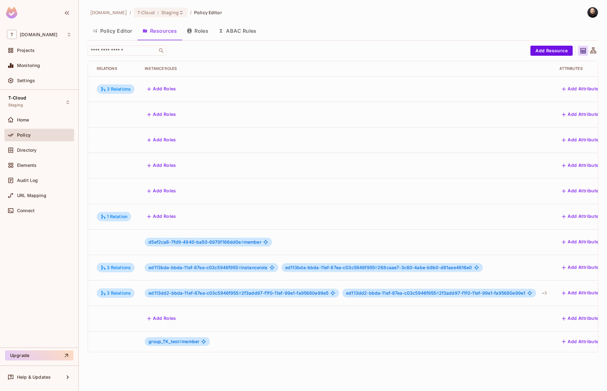
scroll to position [0, 151]
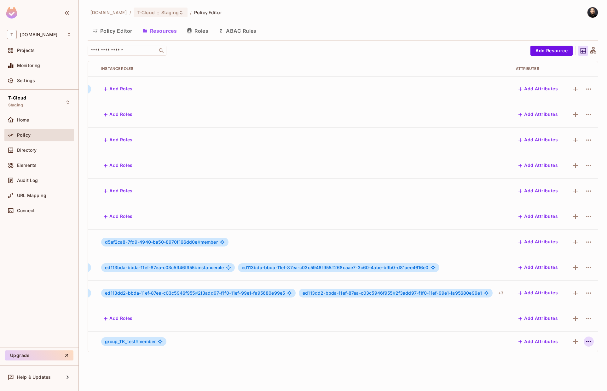
click at [585, 338] on icon "button" at bounding box center [589, 342] width 8 height 8
click at [563, 368] on div "Delete Resource" at bounding box center [562, 368] width 35 height 6
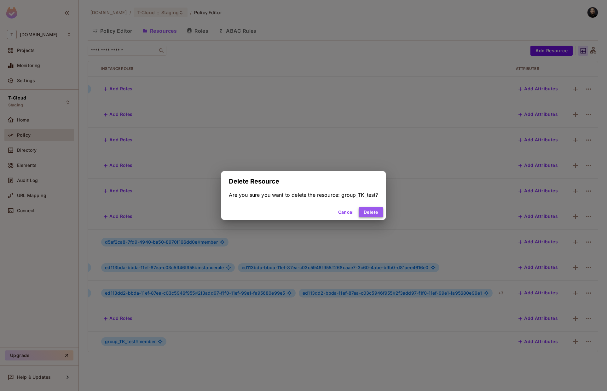
click at [377, 211] on button "Delete" at bounding box center [371, 212] width 24 height 10
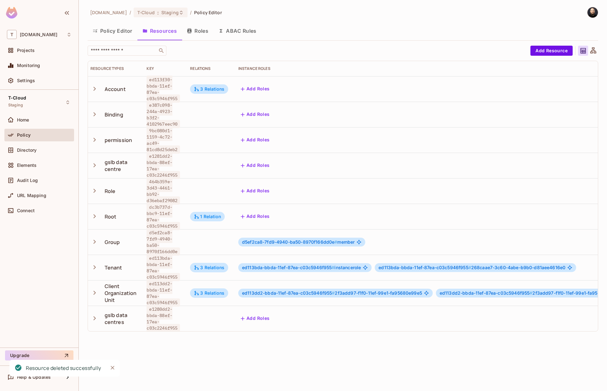
scroll to position [0, 0]
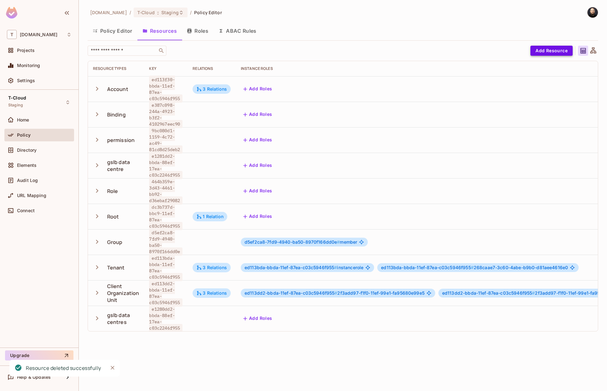
click at [547, 53] on button "Add Resource" at bounding box center [551, 51] width 42 height 10
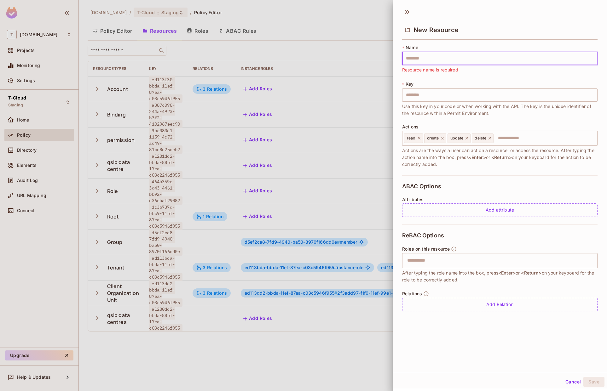
type input "*"
type input "**"
type input "***"
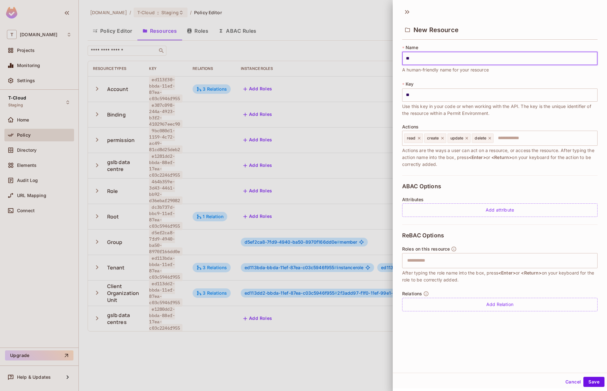
type input "***"
type input "****"
type input "*****"
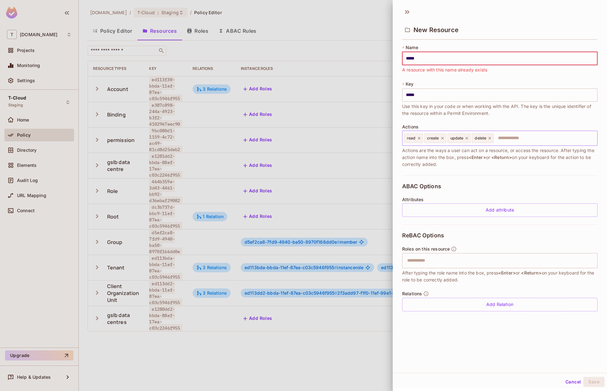
type input "*****"
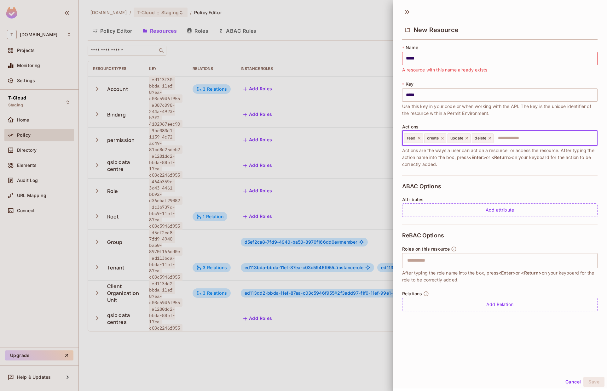
click at [522, 143] on input "text" at bounding box center [544, 138] width 101 height 13
click at [457, 257] on input "text" at bounding box center [498, 261] width 191 height 13
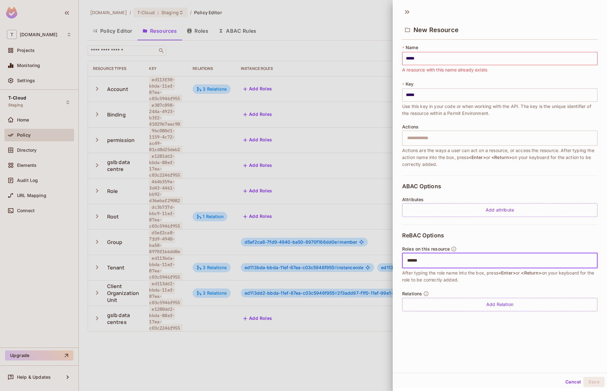
type input "*******"
type input "******"
type input "**********"
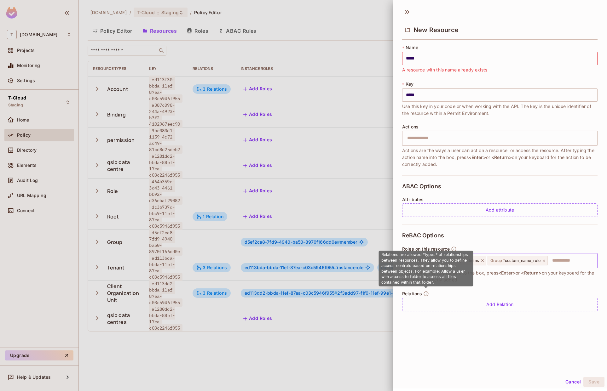
click at [543, 253] on div "Group # members Group # admins Group # custom_name_role ​" at bounding box center [499, 260] width 195 height 15
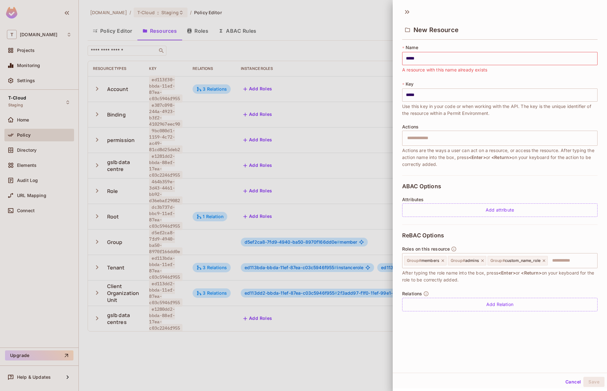
click at [419, 39] on div "New Resource" at bounding box center [499, 29] width 195 height 20
click at [424, 56] on input "*****" at bounding box center [499, 58] width 195 height 13
type input "******"
type input "*******"
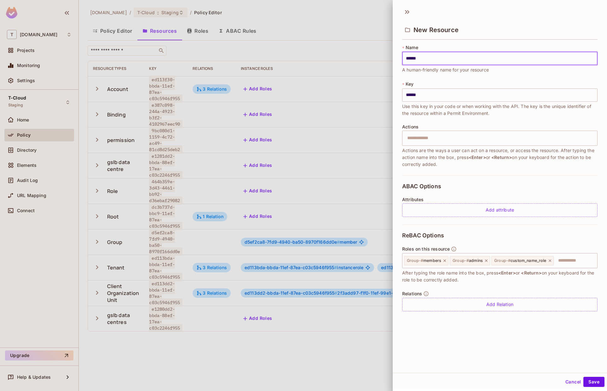
type input "*******"
type input "********"
type input "*********"
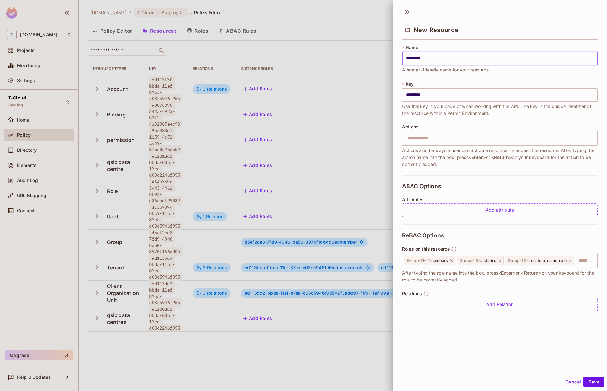
type input "**********"
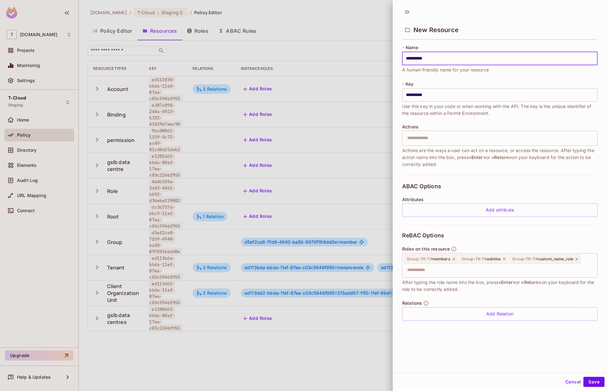
type input "*********"
type input "**********"
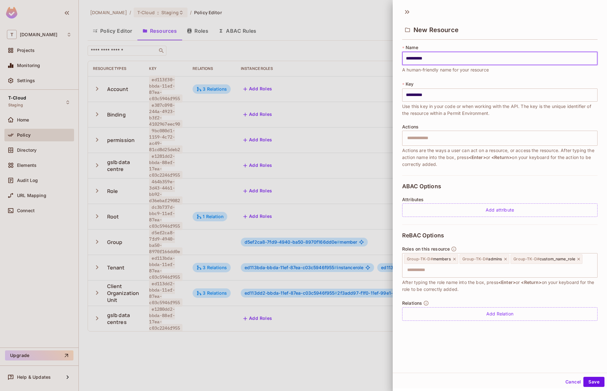
type input "**********"
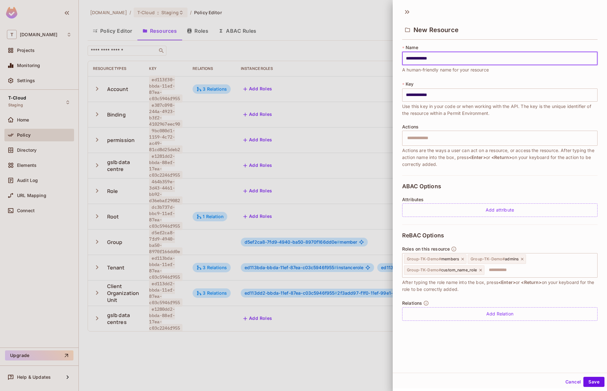
type input "**********"
click at [587, 388] on div "Cancel Save" at bounding box center [500, 382] width 214 height 15
click at [588, 383] on button "Save" at bounding box center [593, 382] width 21 height 10
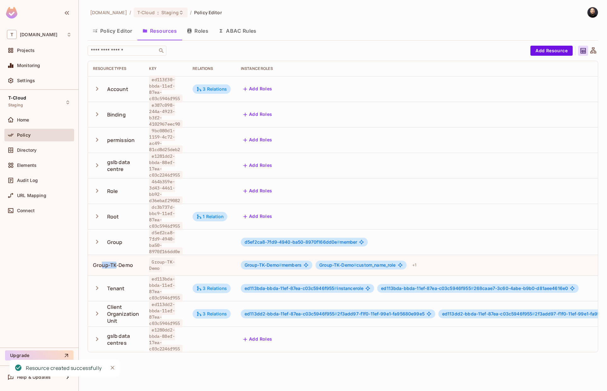
drag, startPoint x: 115, startPoint y: 253, endPoint x: 103, endPoint y: 255, distance: 12.0
click at [103, 262] on div "Group-TK-Demo" at bounding box center [113, 265] width 40 height 7
click at [41, 153] on div "Directory" at bounding box center [39, 151] width 65 height 8
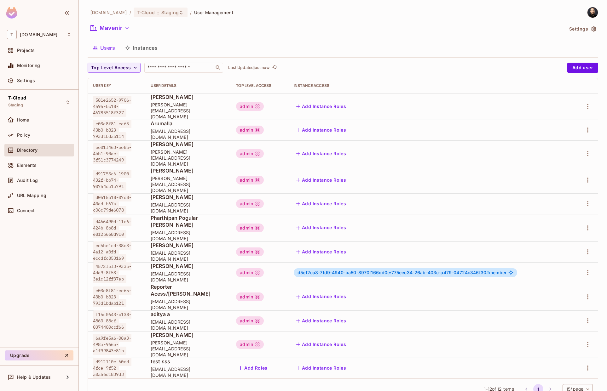
click at [146, 49] on button "Instances" at bounding box center [141, 48] width 43 height 16
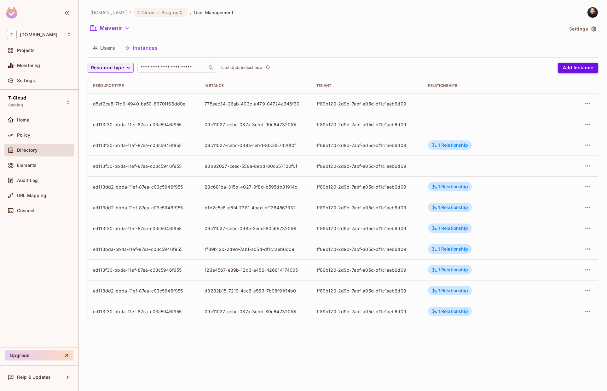
click at [582, 65] on button "Add Instance" at bounding box center [578, 68] width 40 height 10
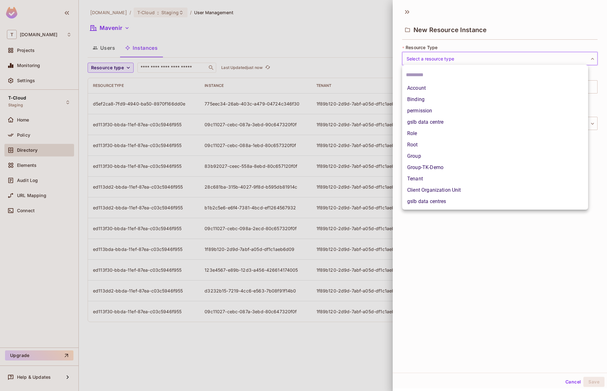
click at [561, 62] on body "T [DOMAIN_NAME] Projects Monitoring Settings T-Cloud Staging Home Policy Direct…" at bounding box center [303, 195] width 607 height 391
click at [441, 170] on li "Group-TK-Demo" at bounding box center [495, 167] width 186 height 11
type input "**********"
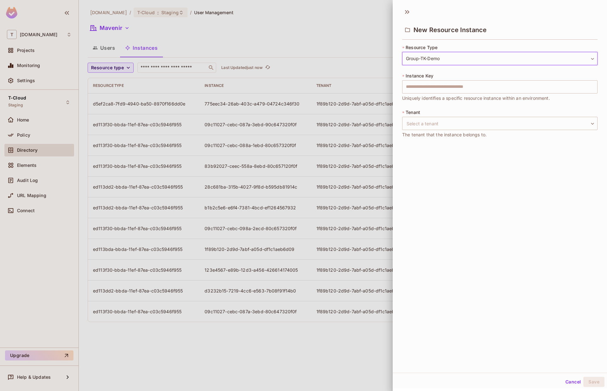
click at [422, 77] on span "Instance Key" at bounding box center [420, 75] width 28 height 5
click at [421, 83] on input "text" at bounding box center [499, 86] width 195 height 13
paste input "**********"
type input "**********"
click at [434, 123] on body "T [DOMAIN_NAME] Projects Monitoring Settings T-Cloud Staging Home Policy Direct…" at bounding box center [303, 195] width 607 height 391
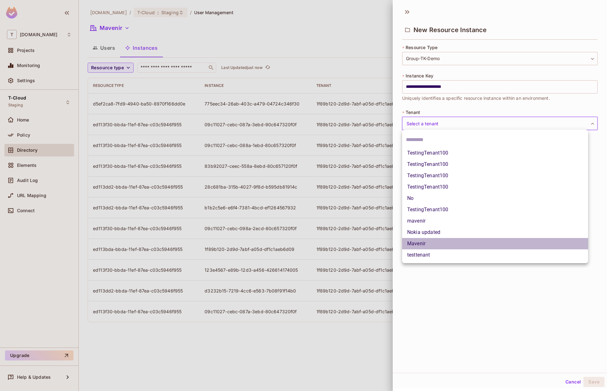
click at [423, 245] on li "Mavenir" at bounding box center [495, 243] width 186 height 11
type input "**********"
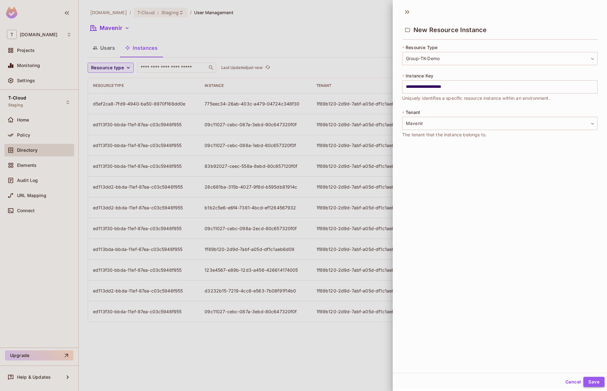
click at [586, 384] on button "Save" at bounding box center [593, 382] width 21 height 10
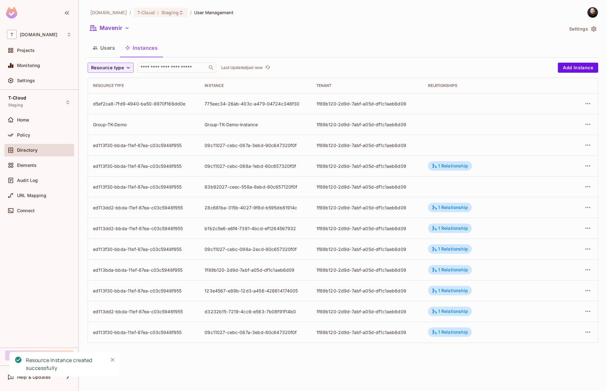
drag, startPoint x: 114, startPoint y: 123, endPoint x: 81, endPoint y: 124, distance: 33.1
click at [80, 124] on div "[DOMAIN_NAME] / T-Cloud : Staging / User Management Mavenir Settings Users Inst…" at bounding box center [343, 195] width 528 height 391
drag, startPoint x: 234, startPoint y: 120, endPoint x: 105, endPoint y: 126, distance: 129.7
click at [105, 126] on tr "Group-TK-Demo Group-TK-Demo-instance 1f89b120-2d9d-7abf-a05d-df1c1aeb6d09" at bounding box center [343, 124] width 510 height 21
click at [105, 126] on div "Group-TK-Demo" at bounding box center [143, 125] width 101 height 6
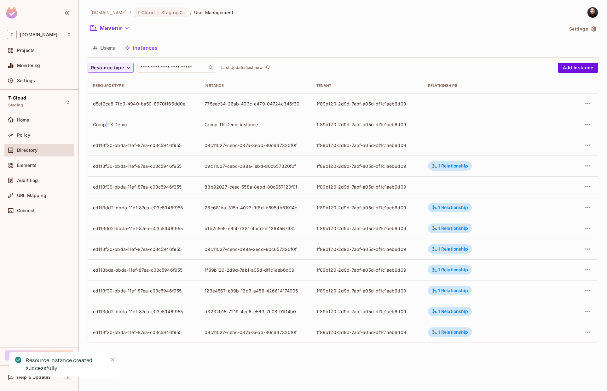
click at [105, 126] on div "Group-TK-Demo" at bounding box center [143, 125] width 101 height 6
click at [115, 45] on button "Users" at bounding box center [104, 48] width 32 height 16
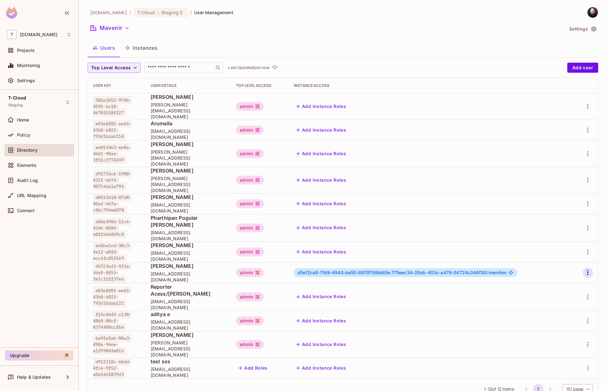
click at [589, 269] on icon "button" at bounding box center [588, 273] width 8 height 8
click at [565, 266] on li "Edit" at bounding box center [561, 264] width 56 height 14
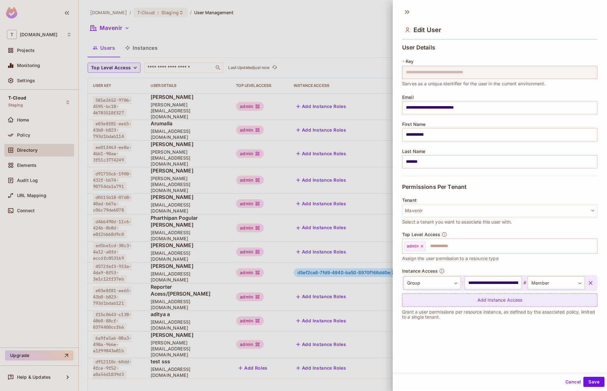
click at [428, 303] on div "Add Instance Access" at bounding box center [499, 301] width 195 height 14
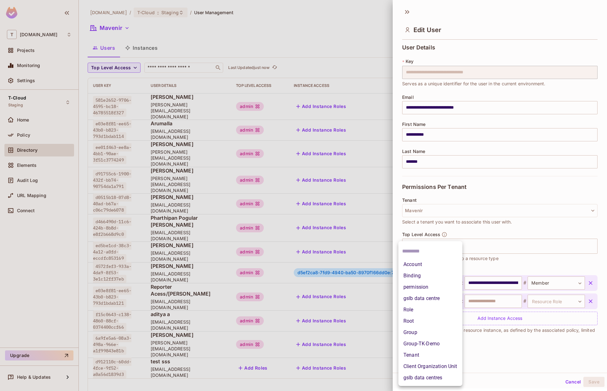
click at [428, 299] on body "T [DOMAIN_NAME] Projects Monitoring Settings T-Cloud Staging Home Policy Direct…" at bounding box center [303, 195] width 607 height 391
click at [423, 348] on li "Group-TK-Demo" at bounding box center [430, 343] width 64 height 11
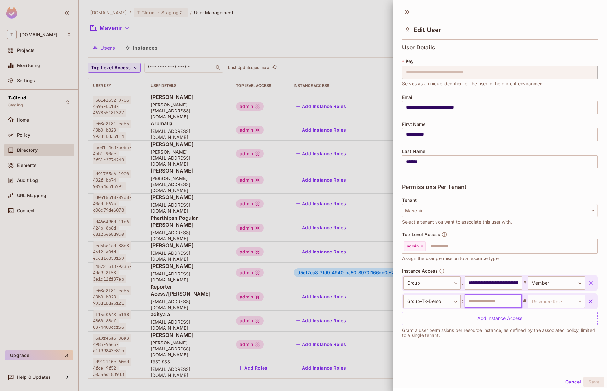
click at [481, 297] on input "text" at bounding box center [493, 301] width 57 height 13
paste input "**********"
type input "**********"
click at [537, 302] on body "T [DOMAIN_NAME] Projects Monitoring Settings T-Cloud Staging Home Policy Direct…" at bounding box center [303, 195] width 607 height 391
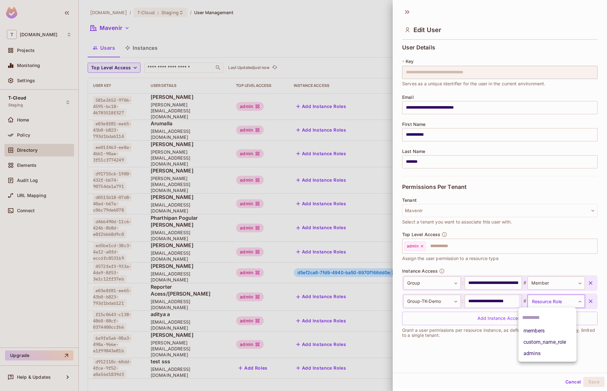
scroll to position [0, 0]
click at [533, 332] on li "members" at bounding box center [547, 331] width 58 height 11
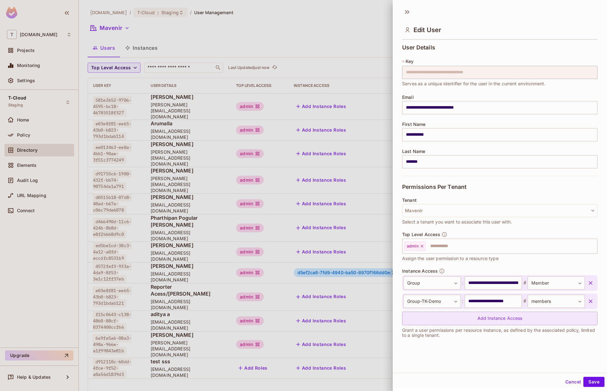
click at [544, 318] on div "Add Instance Access" at bounding box center [499, 319] width 195 height 14
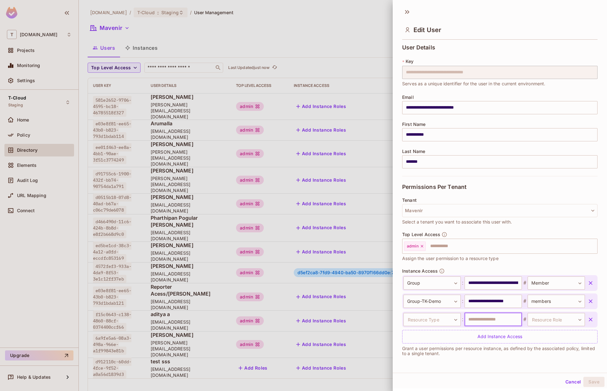
click at [491, 315] on input "text" at bounding box center [493, 319] width 57 height 13
paste input "**********"
type input "**********"
click at [537, 319] on body "T [DOMAIN_NAME] Projects Monitoring Settings T-Cloud Staging Home Policy Direct…" at bounding box center [303, 195] width 607 height 391
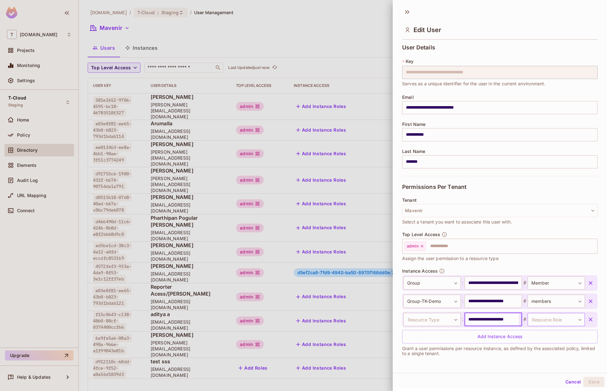
scroll to position [0, 0]
click at [440, 325] on div at bounding box center [303, 195] width 607 height 391
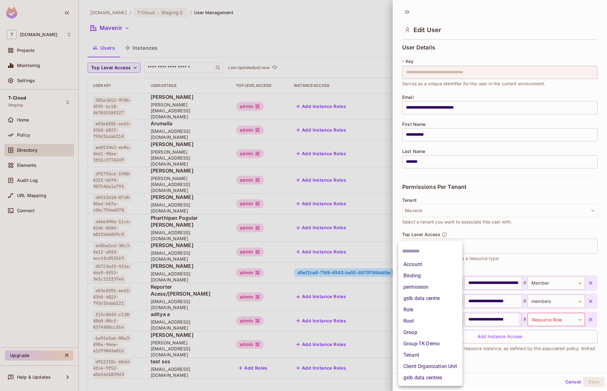
click at [438, 322] on body "T [DOMAIN_NAME] Projects Monitoring Settings T-Cloud Staging Home Policy Direct…" at bounding box center [303, 195] width 607 height 391
click at [434, 341] on li "Group-TK-Demo" at bounding box center [430, 343] width 64 height 11
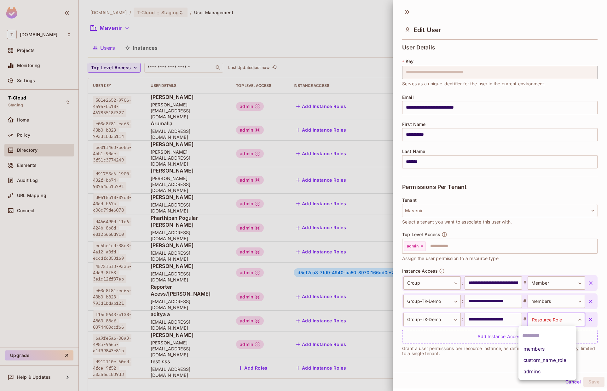
click at [542, 321] on body "T [DOMAIN_NAME] Projects Monitoring Settings T-Cloud Staging Home Policy Direct…" at bounding box center [303, 195] width 607 height 391
click at [537, 361] on li "custom_name_role" at bounding box center [547, 360] width 58 height 11
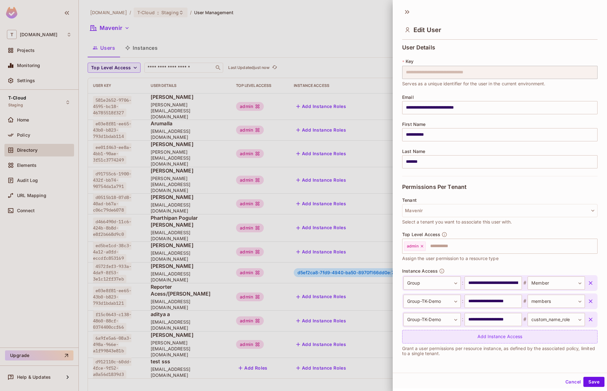
click at [446, 336] on div "Add Instance Access" at bounding box center [499, 337] width 195 height 14
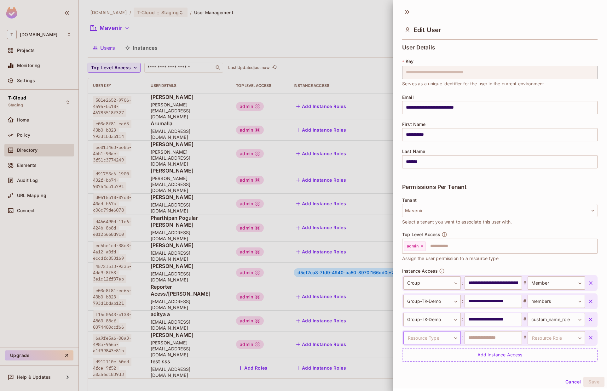
click at [443, 336] on body "T [DOMAIN_NAME] Projects Monitoring Settings T-Cloud Staging Home Policy Direct…" at bounding box center [303, 195] width 607 height 391
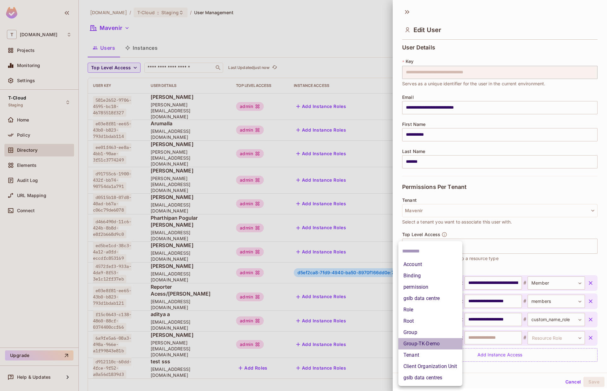
click at [437, 347] on li "Group-TK-Demo" at bounding box center [430, 343] width 64 height 11
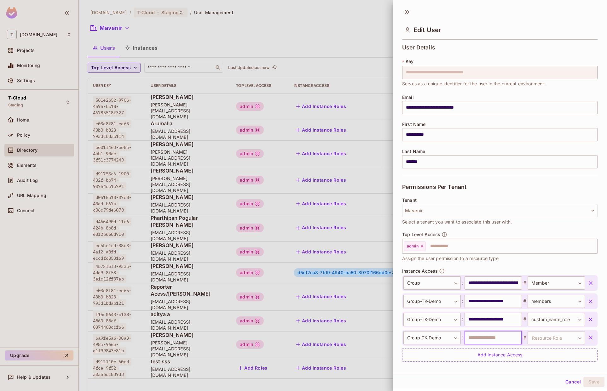
click at [495, 337] on input "text" at bounding box center [493, 338] width 57 height 13
click at [494, 339] on input "text" at bounding box center [493, 338] width 57 height 13
click at [587, 340] on icon "button" at bounding box center [590, 338] width 6 height 6
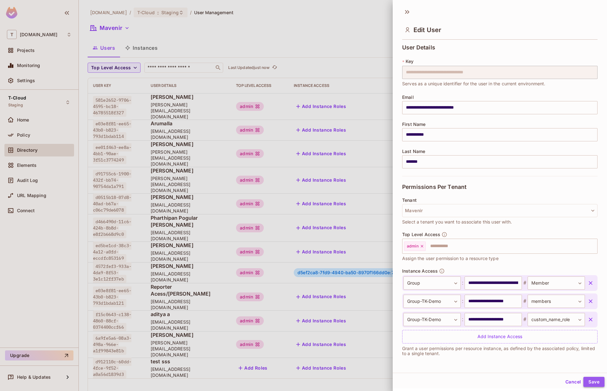
click at [590, 380] on button "Save" at bounding box center [593, 382] width 21 height 10
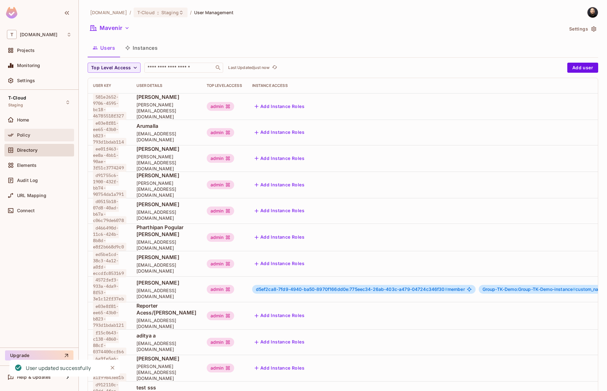
click at [20, 136] on span "Policy" at bounding box center [23, 135] width 13 height 5
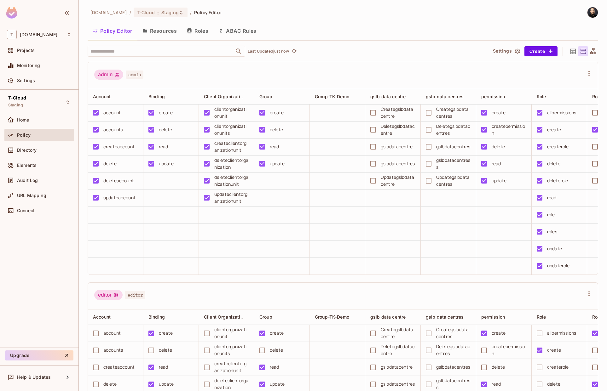
click at [173, 35] on button "Resources" at bounding box center [159, 31] width 44 height 16
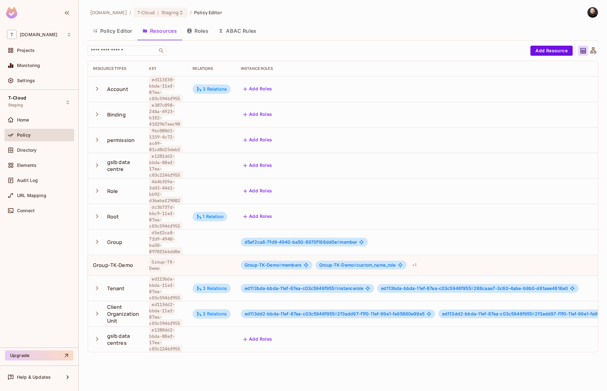
click at [384, 263] on span "Group-TK-Demo # custom_name_role" at bounding box center [357, 265] width 77 height 5
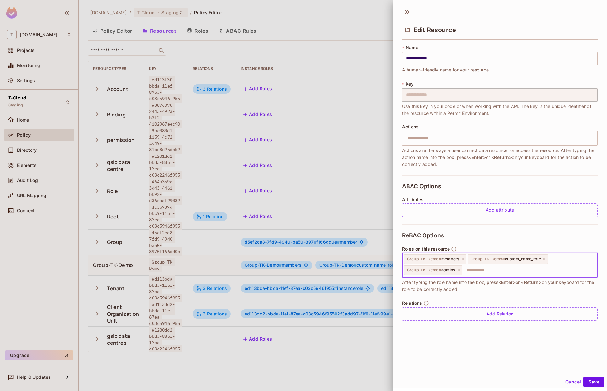
click at [473, 270] on input "text" at bounding box center [529, 270] width 132 height 13
click at [193, 47] on div at bounding box center [303, 195] width 607 height 391
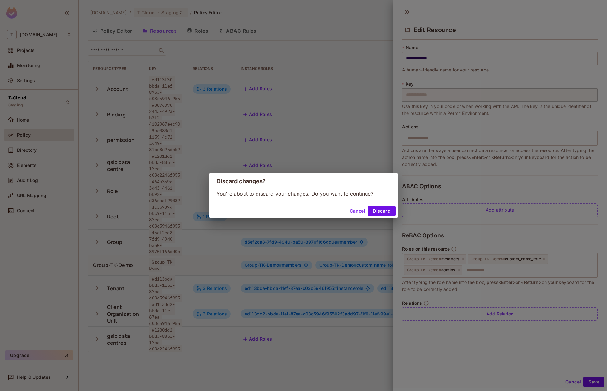
click at [202, 32] on div "Discard changes? You're about to discard your changes. Do you want to continue?…" at bounding box center [303, 195] width 607 height 391
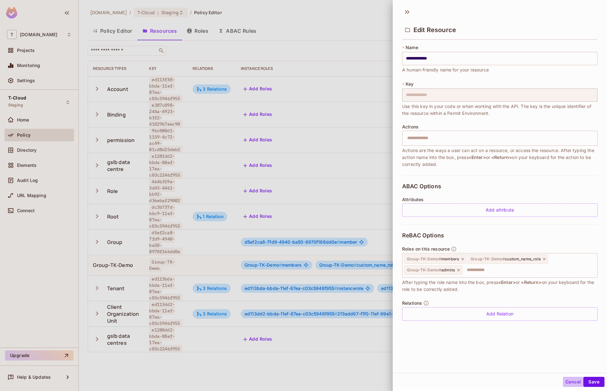
click at [568, 382] on button "Cancel" at bounding box center [573, 382] width 20 height 10
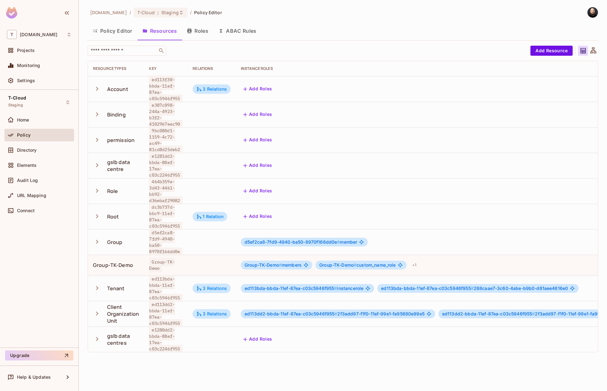
click at [188, 33] on button "Roles" at bounding box center [198, 31] width 32 height 16
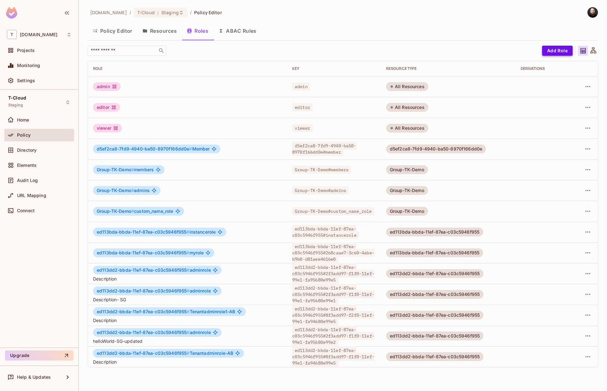
click at [547, 50] on button "Add Role" at bounding box center [557, 51] width 31 height 10
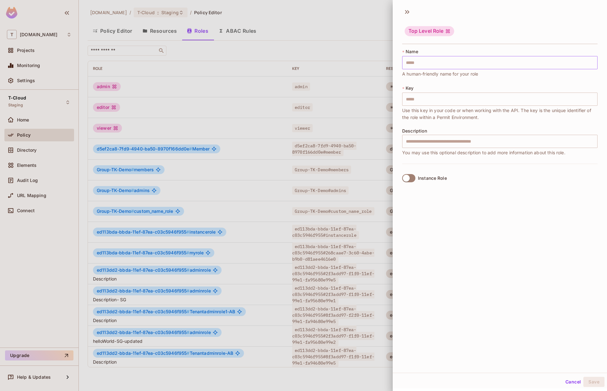
click at [451, 64] on input "text" at bounding box center [499, 62] width 195 height 13
type input "*"
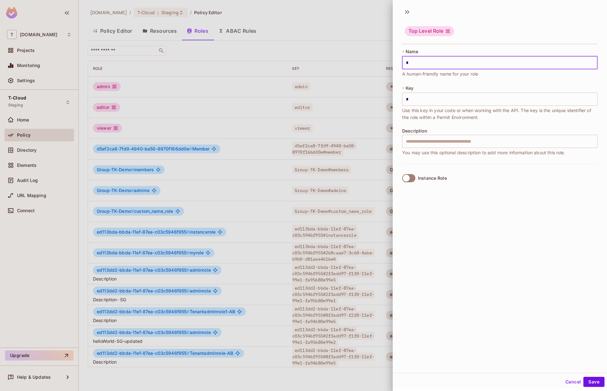
type input "**"
type input "***"
type input "****"
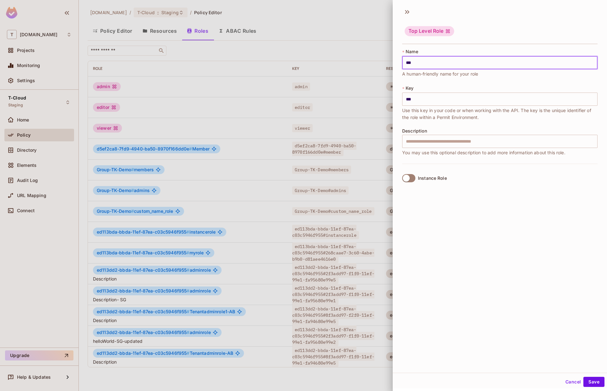
type input "****"
type input "*****"
type input "******"
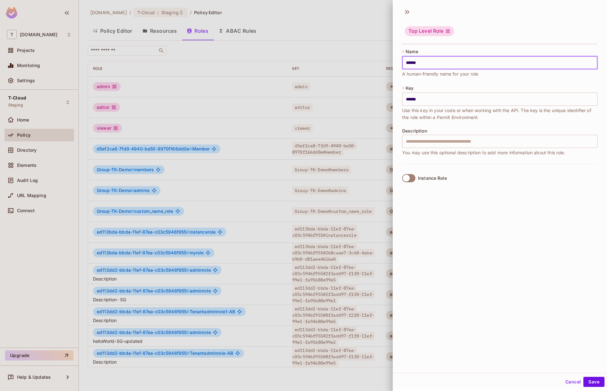
type input "*******"
type input "********"
type input "*********"
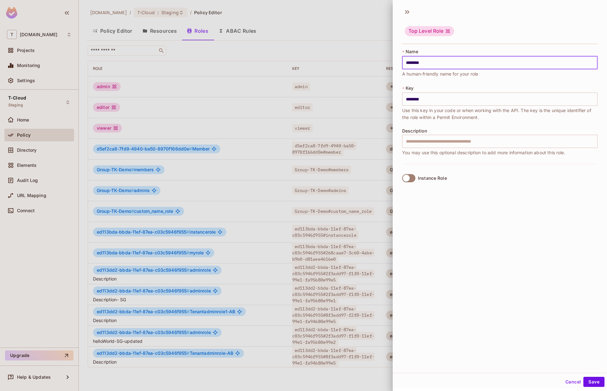
type input "*********"
type input "**********"
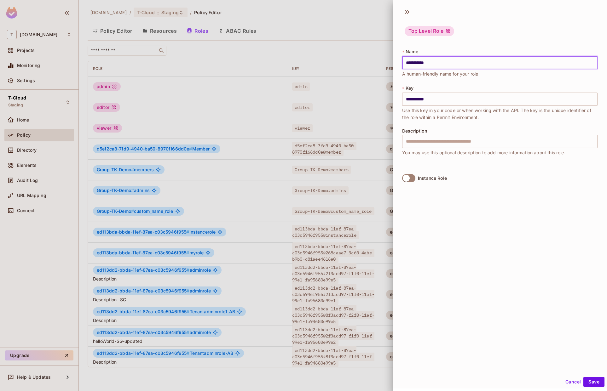
type input "**********"
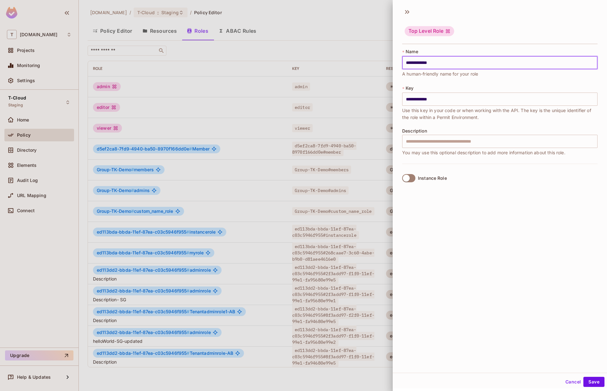
type input "**********"
click at [435, 175] on label "Instance Role" at bounding box center [423, 178] width 47 height 13
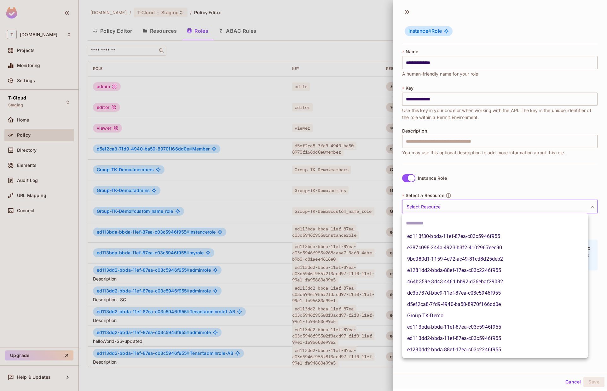
click at [470, 206] on body "T [DOMAIN_NAME] Projects Monitoring Settings T-Cloud Staging Home Policy Direct…" at bounding box center [303, 195] width 607 height 391
click at [429, 318] on li "Group-TK-Demo" at bounding box center [495, 315] width 186 height 11
type input "**********"
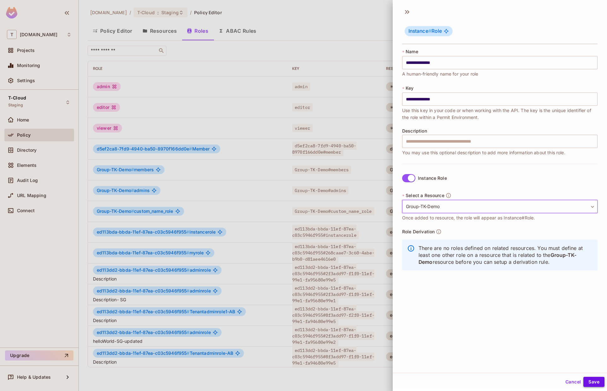
click at [587, 384] on button "Save" at bounding box center [593, 382] width 21 height 10
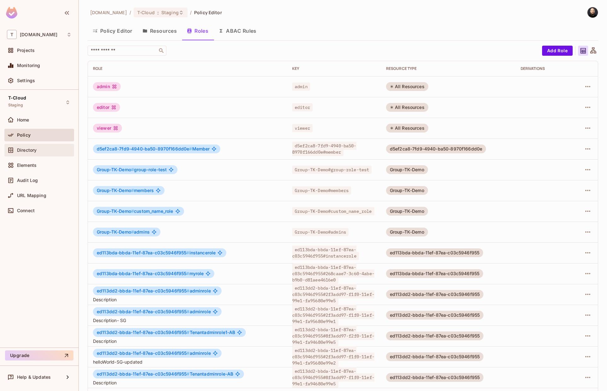
click at [21, 150] on span "Directory" at bounding box center [27, 150] width 20 height 5
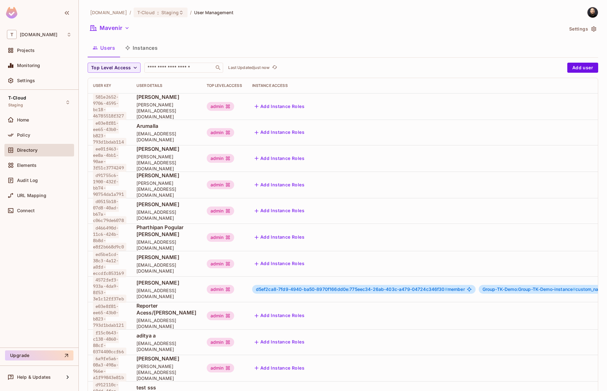
click at [159, 46] on button "Instances" at bounding box center [141, 48] width 43 height 16
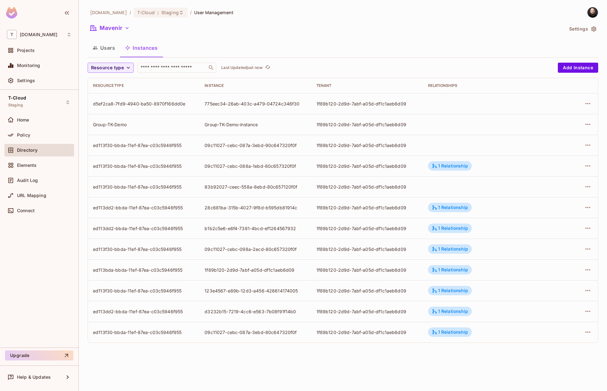
click at [101, 43] on button "Users" at bounding box center [104, 48] width 32 height 16
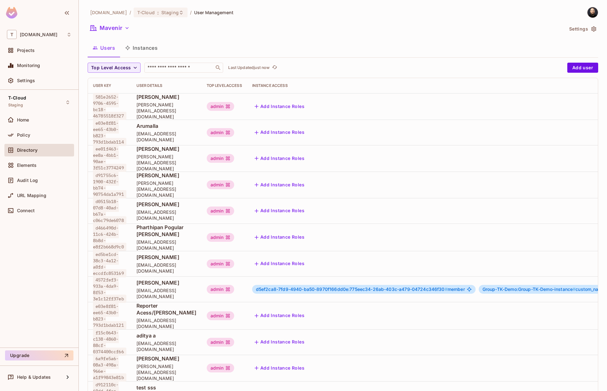
click at [303, 285] on div "d5ef2ca8-7fd9-4940-ba50-8970f166dd0e:775eec34-26ab-403c-a479-04724c346f30 # mem…" at bounding box center [445, 290] width 386 height 10
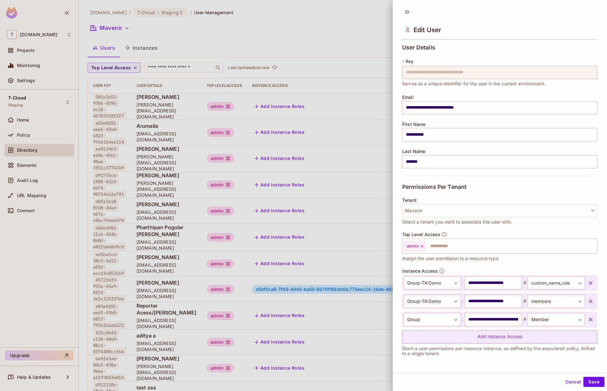
click at [468, 331] on div "Add Instance Access" at bounding box center [499, 337] width 195 height 14
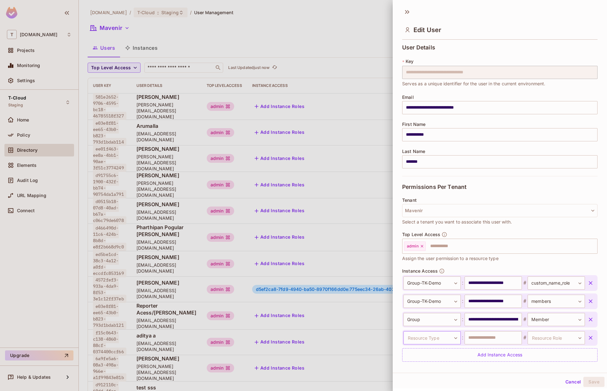
click at [435, 335] on body "T [DOMAIN_NAME] Projects Monitoring Settings T-Cloud Staging Home Policy Direct…" at bounding box center [303, 195] width 607 height 391
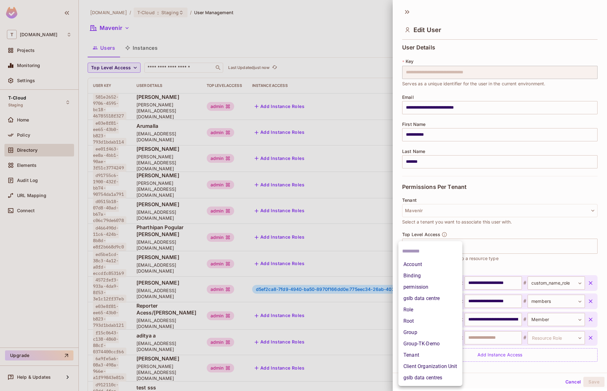
click at [433, 343] on li "Group-TK-Demo" at bounding box center [430, 343] width 64 height 11
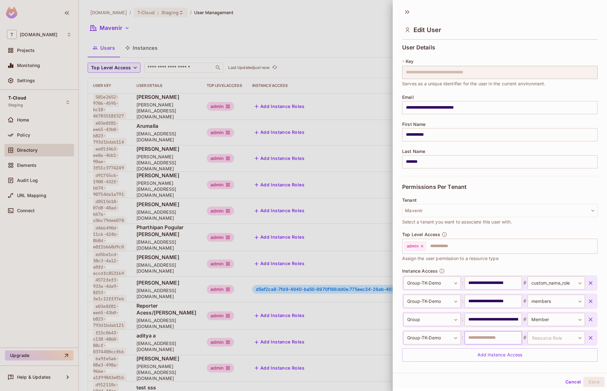
click at [481, 338] on input "text" at bounding box center [493, 338] width 57 height 13
click at [485, 304] on input "**********" at bounding box center [493, 301] width 57 height 13
click at [484, 304] on input "**********" at bounding box center [493, 301] width 57 height 13
click at [478, 340] on input "text" at bounding box center [493, 338] width 57 height 13
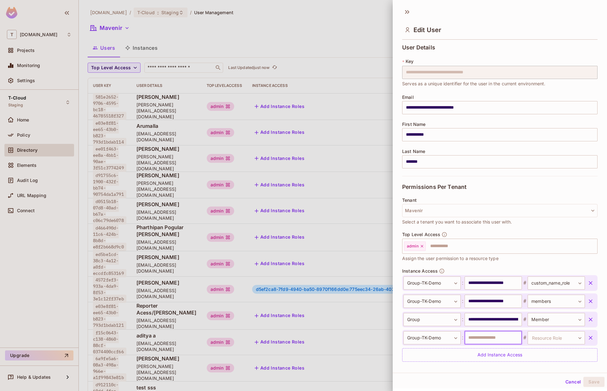
paste input "**********"
type input "**********"
click at [555, 336] on body "T [DOMAIN_NAME] Projects Monitoring Settings T-Cloud Staging Home Policy Direct…" at bounding box center [303, 195] width 607 height 391
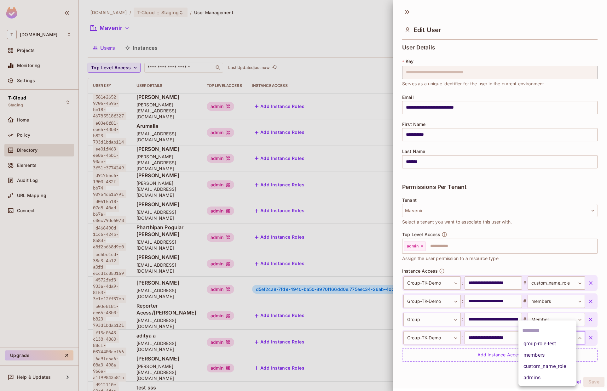
click at [540, 345] on li "group-role-test" at bounding box center [547, 343] width 58 height 11
click at [583, 379] on button "Save" at bounding box center [593, 382] width 21 height 10
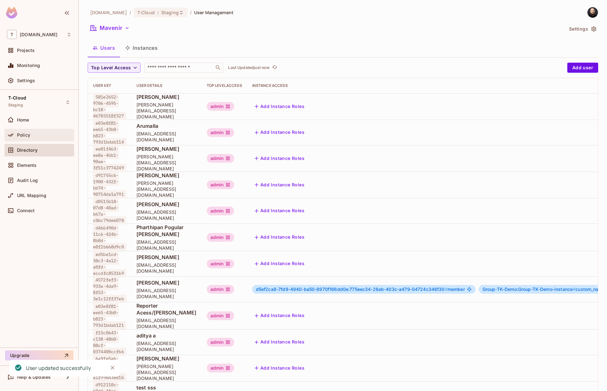
click at [42, 137] on div "Policy" at bounding box center [44, 135] width 55 height 5
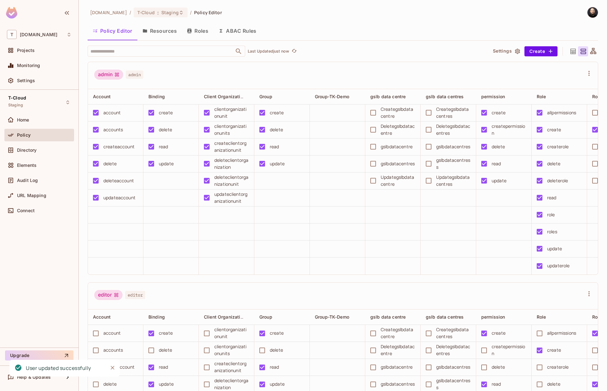
click at [173, 31] on button "Resources" at bounding box center [159, 31] width 44 height 16
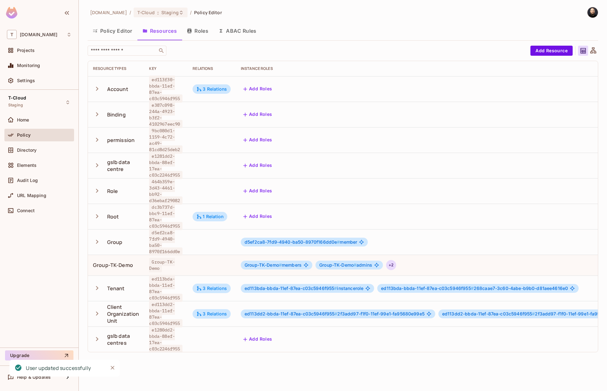
click at [396, 260] on div "+ 2" at bounding box center [391, 265] width 10 height 10
click at [366, 257] on div at bounding box center [303, 195] width 607 height 391
click at [366, 257] on div "Group-TK-Demo # custom_name_role Group-TK-Demo # group-role-test" at bounding box center [303, 195] width 607 height 391
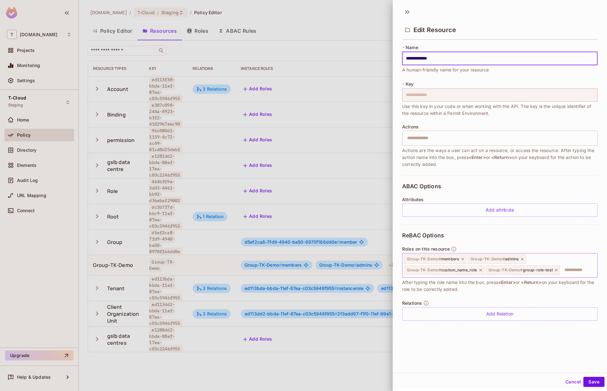
scroll to position [1, 0]
click at [578, 273] on input "text" at bounding box center [578, 269] width 34 height 13
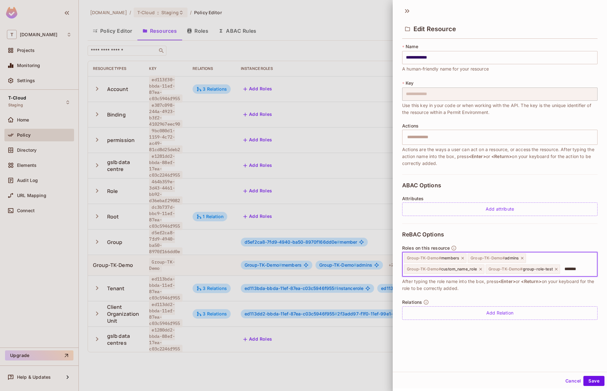
type input "********"
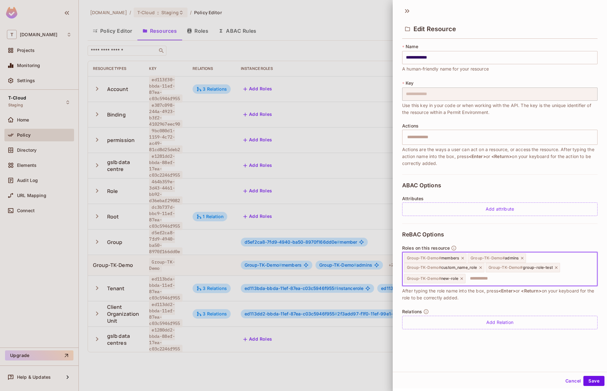
scroll to position [0, 0]
click at [594, 378] on button "Save" at bounding box center [593, 381] width 21 height 10
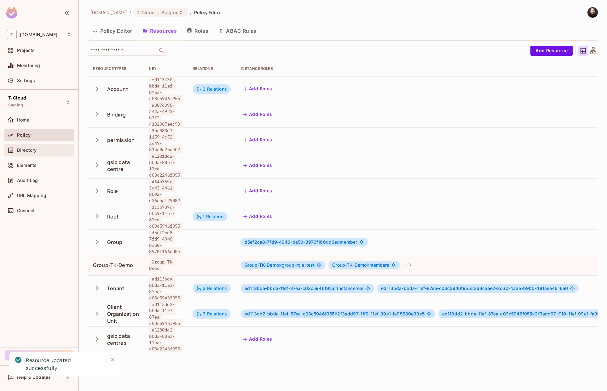
click at [46, 151] on div "Directory" at bounding box center [44, 150] width 55 height 5
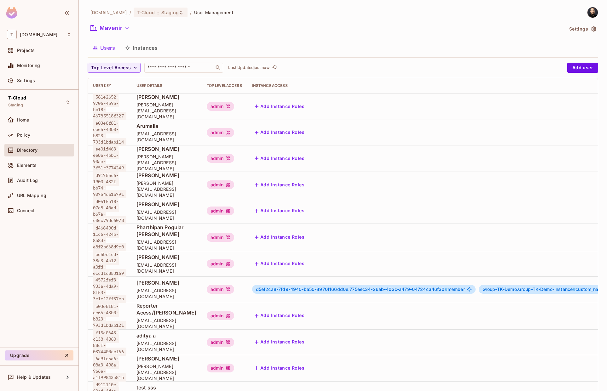
click at [154, 49] on button "Instances" at bounding box center [141, 48] width 43 height 16
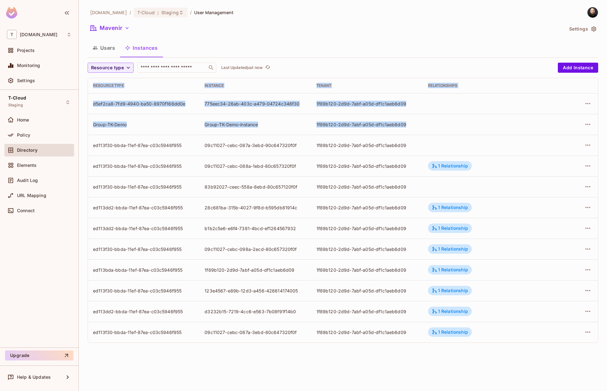
drag, startPoint x: 440, startPoint y: 127, endPoint x: 86, endPoint y: 122, distance: 353.9
click at [86, 122] on div "[DOMAIN_NAME] / T-Cloud : Staging / User Management Mavenir Settings Users Inst…" at bounding box center [343, 195] width 528 height 391
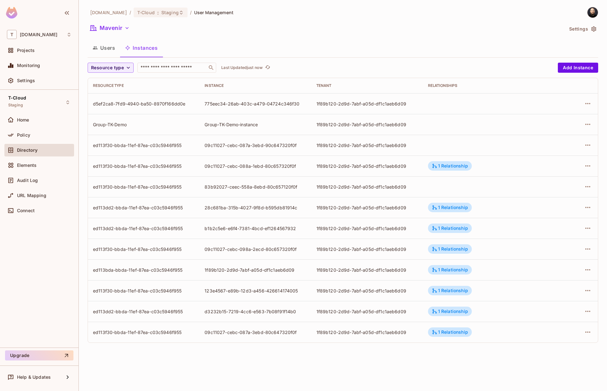
click at [96, 124] on div "Group-TK-Demo" at bounding box center [143, 125] width 101 height 6
click at [99, 124] on div "Group-TK-Demo" at bounding box center [143, 125] width 101 height 6
click at [106, 52] on button "Users" at bounding box center [104, 48] width 32 height 16
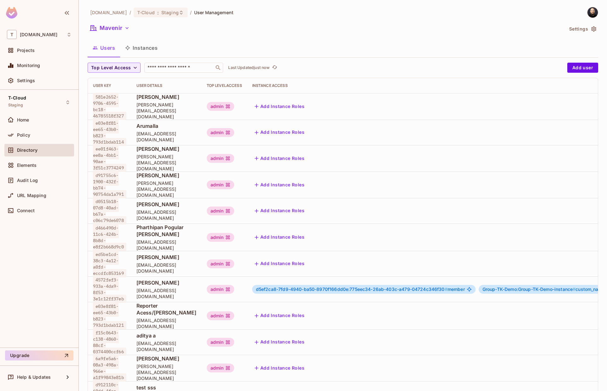
click at [378, 287] on span "d5ef2ca8-7fd9-4940-ba50-8970f166dd0e:775eec34-26ab-403c-a479-04724c346f30 #" at bounding box center [352, 289] width 192 height 5
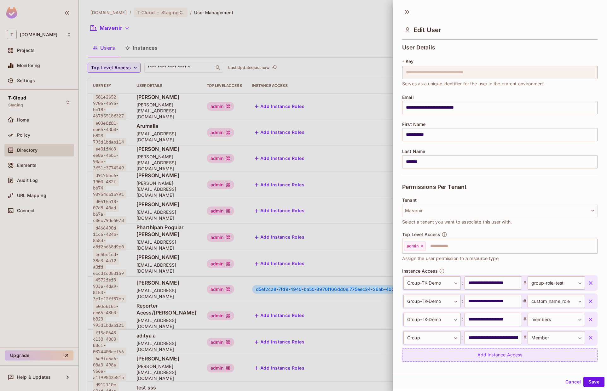
click at [514, 355] on div "Add Instance Access" at bounding box center [499, 356] width 195 height 14
click at [442, 358] on body "T [DOMAIN_NAME] Projects Monitoring Settings T-Cloud Staging Home Policy Direct…" at bounding box center [303, 195] width 607 height 391
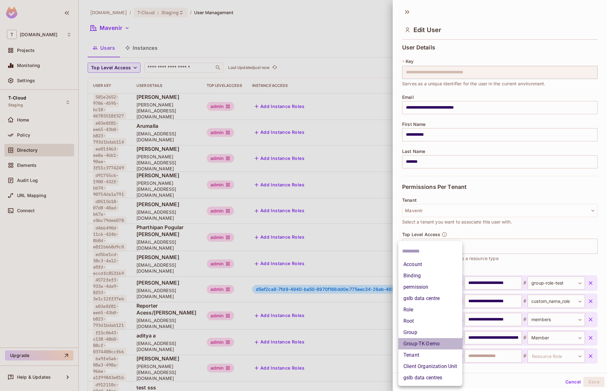
click at [438, 346] on li "Group-TK-Demo" at bounding box center [430, 343] width 64 height 11
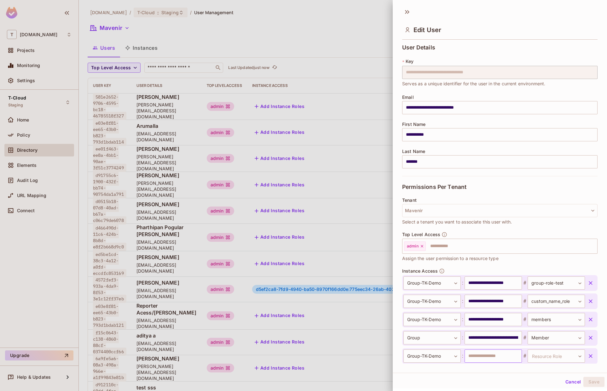
click at [488, 355] on input "text" at bounding box center [493, 356] width 57 height 13
paste input "**********"
type input "**********"
click at [532, 354] on body "T [DOMAIN_NAME] Projects Monitoring Settings T-Cloud Staging Home Policy Direct…" at bounding box center [303, 195] width 607 height 391
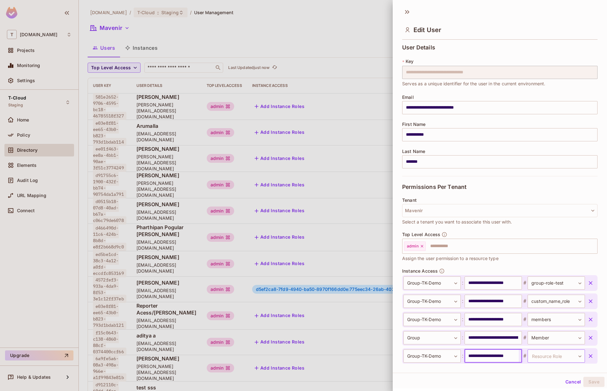
scroll to position [0, 0]
click at [569, 381] on button "Cancel" at bounding box center [573, 382] width 20 height 10
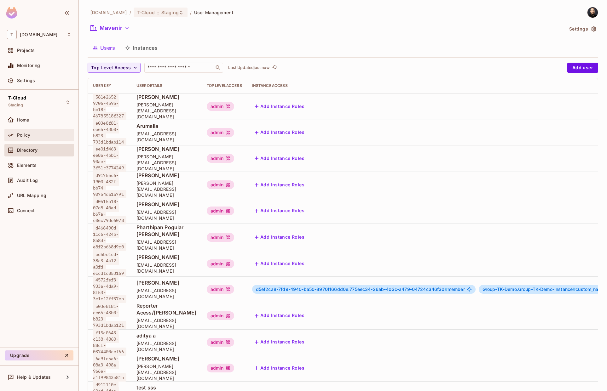
click at [43, 134] on div "Policy" at bounding box center [44, 135] width 55 height 5
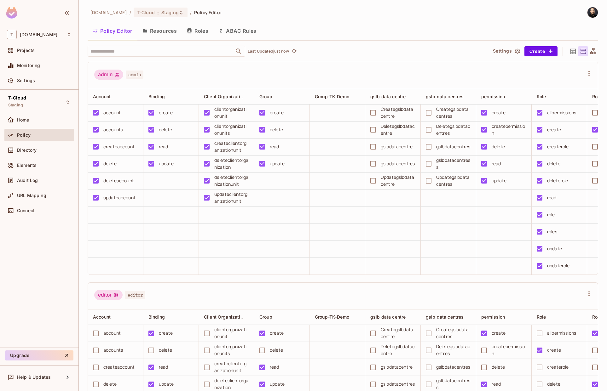
click at [203, 31] on button "Roles" at bounding box center [198, 31] width 32 height 16
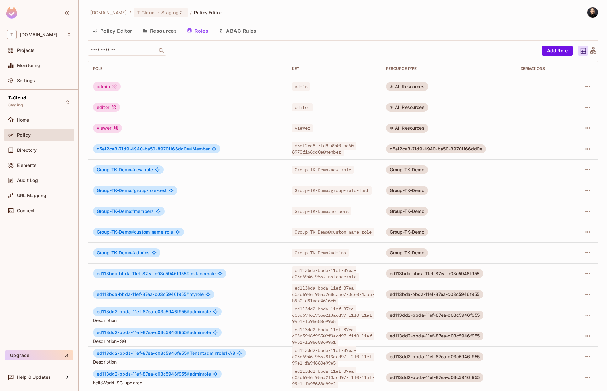
click at [160, 30] on button "Resources" at bounding box center [159, 31] width 44 height 16
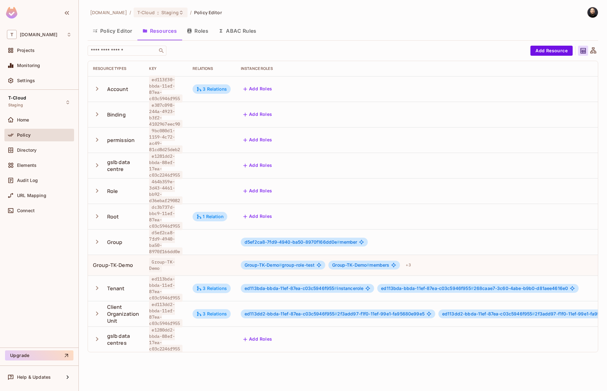
click at [571, 260] on div "Group-TK-Demo # group-role-test Group-TK-Demo # members + 3" at bounding box center [443, 265] width 405 height 10
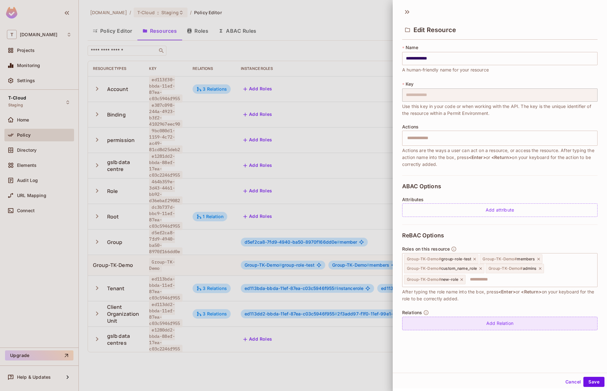
click at [525, 325] on div "Add Relation" at bounding box center [499, 324] width 195 height 14
click at [492, 324] on body "T [DOMAIN_NAME] Projects Monitoring Settings T-Cloud Staging Home Policy Direct…" at bounding box center [303, 195] width 607 height 391
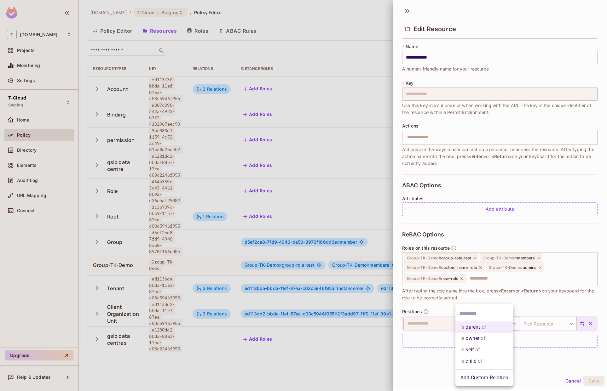
drag, startPoint x: 486, startPoint y: 340, endPoint x: 516, endPoint y: 333, distance: 30.7
click at [486, 340] on li "is owner of" at bounding box center [484, 338] width 58 height 11
click at [523, 325] on body "T [DOMAIN_NAME] Projects Monitoring Settings T-Cloud Staging Home Policy Direct…" at bounding box center [303, 195] width 607 height 391
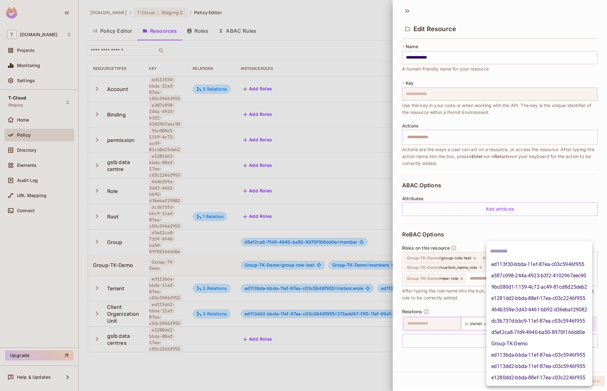
click at [519, 291] on li "9bc080d1-1159-4c72-ac49-81cd8d25deb2" at bounding box center [539, 287] width 106 height 11
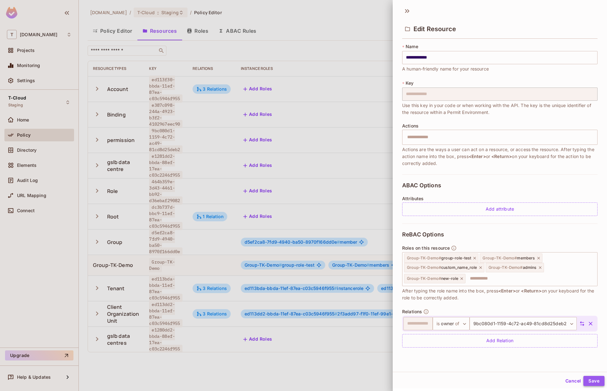
click at [591, 382] on button "Save" at bounding box center [593, 381] width 21 height 10
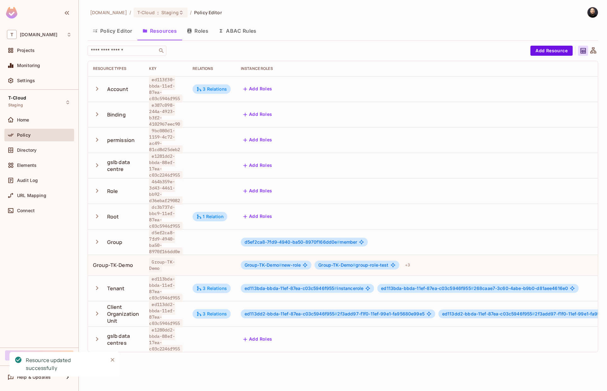
click at [210, 33] on button "Roles" at bounding box center [198, 31] width 32 height 16
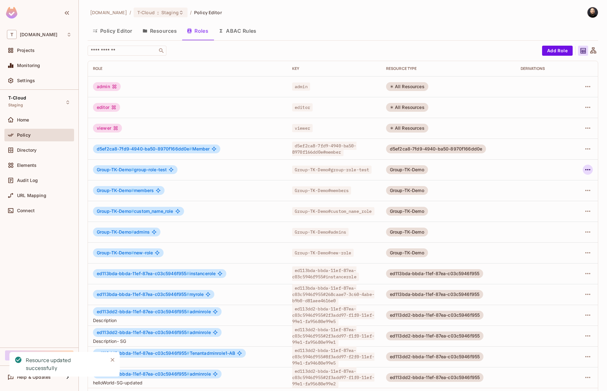
click at [584, 168] on icon "button" at bounding box center [588, 170] width 8 height 8
click at [573, 188] on li "Edit Role" at bounding box center [556, 184] width 56 height 14
click at [168, 29] on button "Resources" at bounding box center [159, 31] width 44 height 16
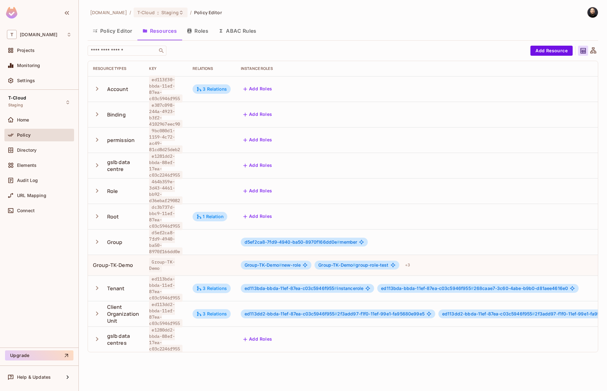
scroll to position [1, 0]
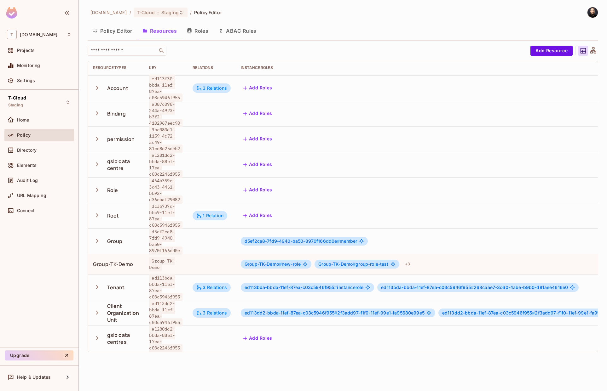
drag, startPoint x: 395, startPoint y: 251, endPoint x: 390, endPoint y: 252, distance: 5.2
click at [390, 260] on div "Group-TK-Demo # group-role-test" at bounding box center [357, 264] width 84 height 9
click at [441, 259] on div "Group-TK-Demo # new-role Group-TK-Demo # group-role-test + 3" at bounding box center [443, 264] width 405 height 10
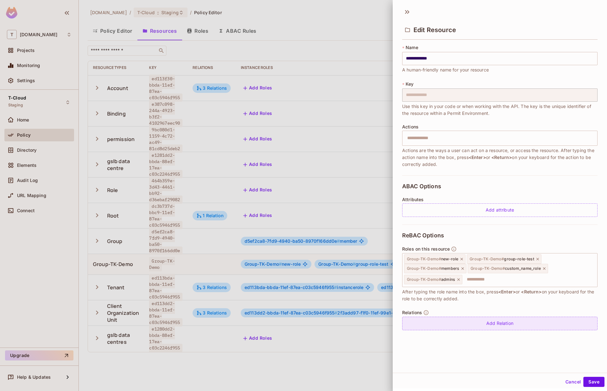
click at [503, 324] on div "Add Relation" at bounding box center [499, 324] width 195 height 14
click at [527, 328] on body "T [DOMAIN_NAME] Projects Monitoring Settings T-Cloud Staging Home Policy Direct…" at bounding box center [303, 195] width 607 height 391
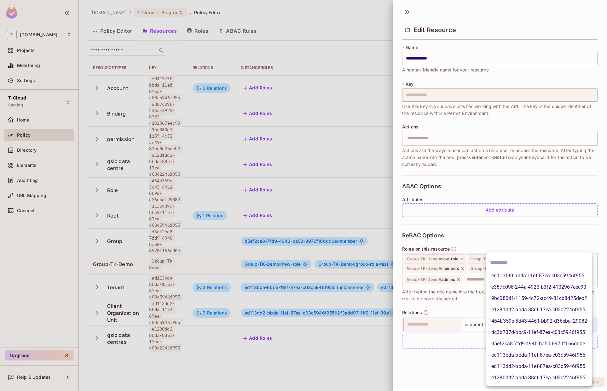
click at [517, 275] on li "ed113f30-bbda-11ef-87ea-c03c5946f955" at bounding box center [539, 275] width 106 height 11
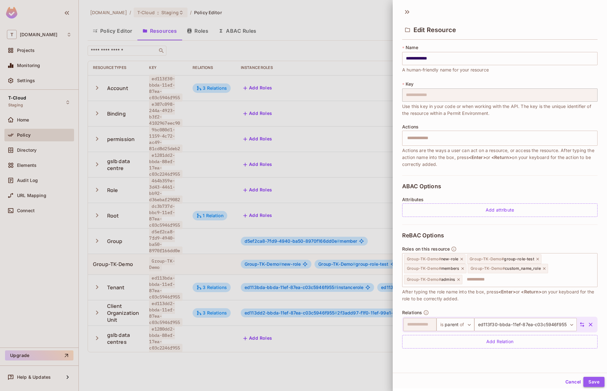
click at [586, 382] on button "Save" at bounding box center [593, 382] width 21 height 10
click at [566, 379] on button "Cancel" at bounding box center [573, 382] width 20 height 10
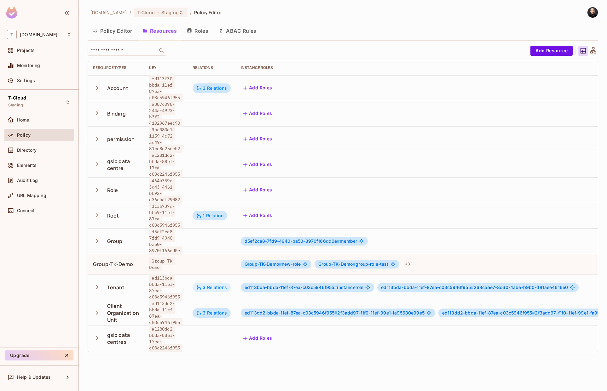
click at [205, 283] on div "3 Relations" at bounding box center [212, 287] width 38 height 9
click at [192, 257] on td at bounding box center [212, 264] width 48 height 21
click at [194, 256] on td at bounding box center [212, 264] width 48 height 21
drag, startPoint x: 341, startPoint y: 252, endPoint x: 350, endPoint y: 250, distance: 9.1
click at [341, 260] on div "Group-TK-Demo # group-role-test" at bounding box center [357, 264] width 84 height 9
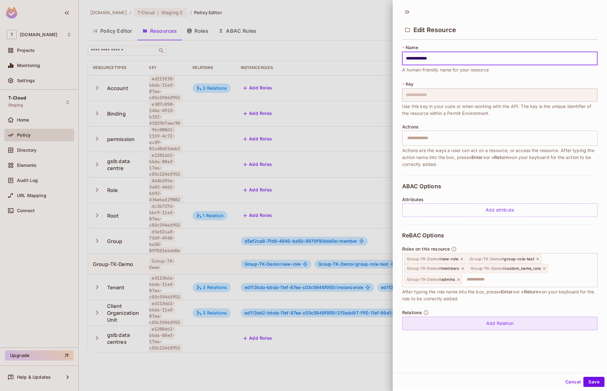
click at [458, 322] on div "Add Relation" at bounding box center [499, 324] width 195 height 14
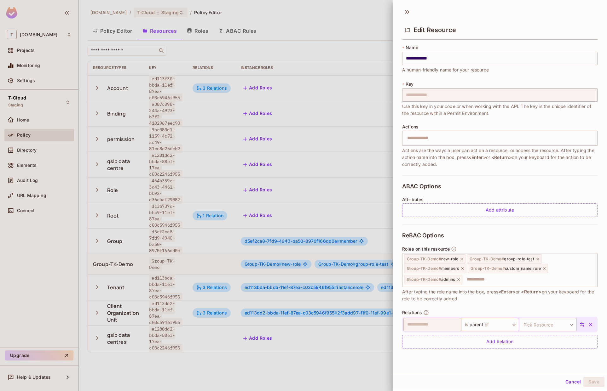
click at [491, 324] on body "T [DOMAIN_NAME] Projects Monitoring Settings T-Cloud Staging Home Policy Direct…" at bounding box center [303, 195] width 607 height 391
click at [487, 379] on li "Add Custom Relation" at bounding box center [484, 377] width 58 height 11
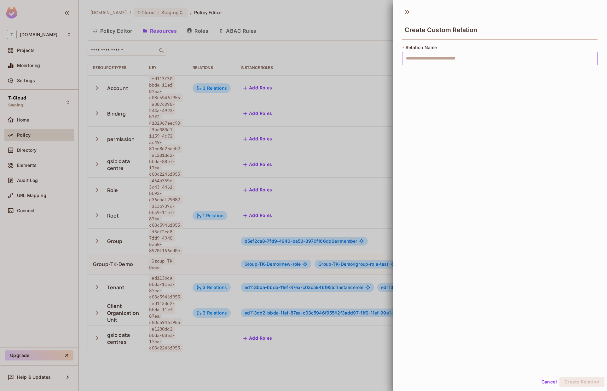
click at [437, 56] on input "text" at bounding box center [499, 58] width 195 height 13
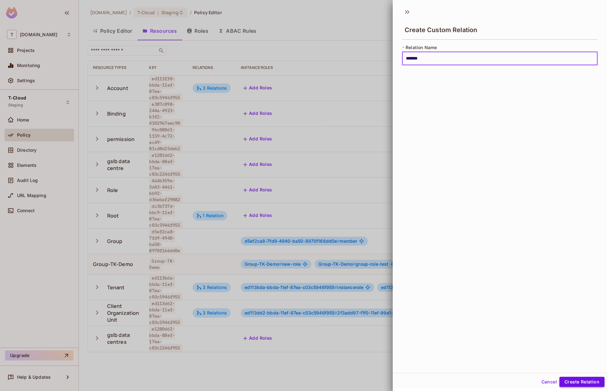
type input "*******"
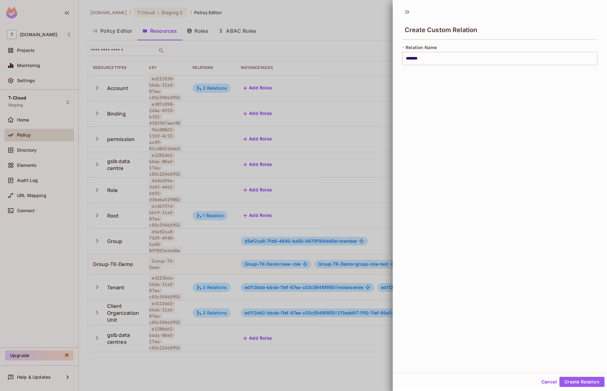
click at [564, 379] on button "Create Relation" at bounding box center [581, 382] width 45 height 10
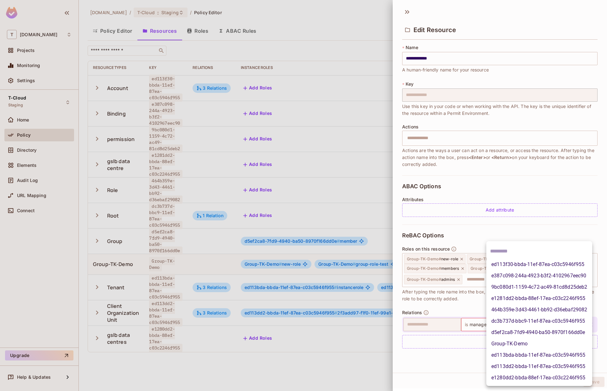
click at [531, 324] on body "T [DOMAIN_NAME] Projects Monitoring Settings T-Cloud Staging Home Policy Direct…" at bounding box center [303, 195] width 607 height 391
click at [517, 357] on li "ed113bda-bbda-11ef-87ea-c03c5946f955" at bounding box center [539, 355] width 106 height 11
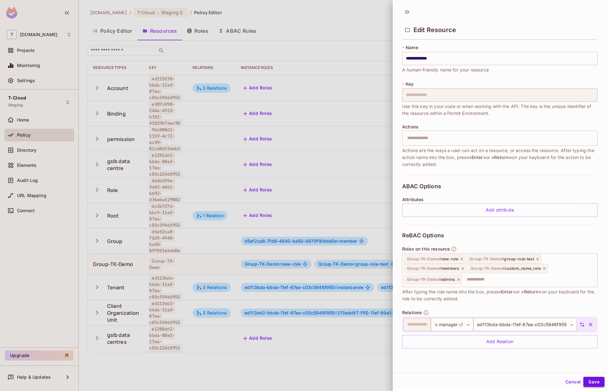
click at [584, 379] on button "Save" at bounding box center [593, 382] width 21 height 10
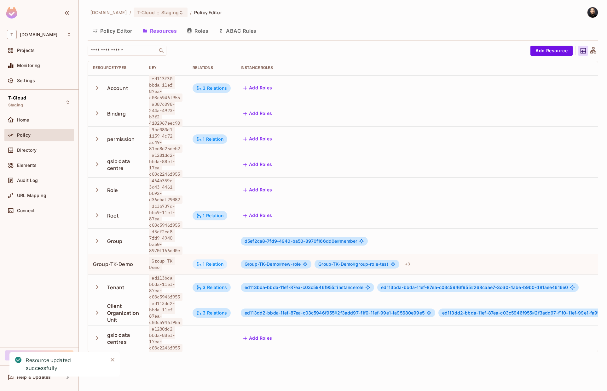
click at [209, 262] on div "1 Relation" at bounding box center [209, 265] width 27 height 6
click at [202, 262] on icon at bounding box center [199, 265] width 6 height 6
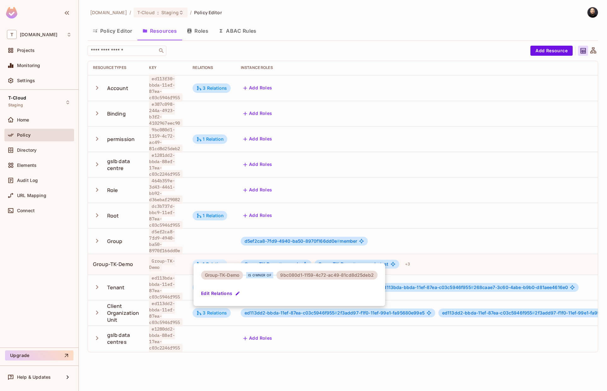
click at [203, 255] on div at bounding box center [303, 195] width 607 height 391
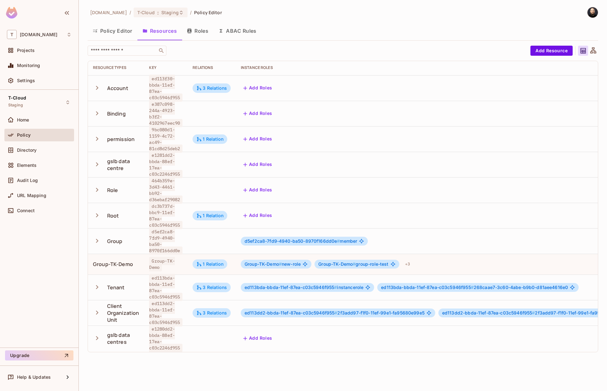
click at [202, 262] on icon at bounding box center [199, 265] width 6 height 6
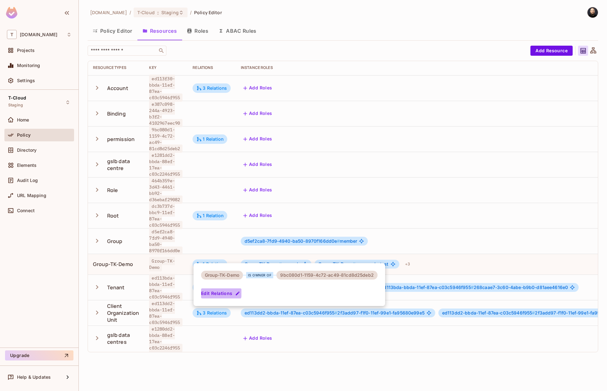
click at [215, 290] on button "Edit Relations" at bounding box center [221, 294] width 40 height 10
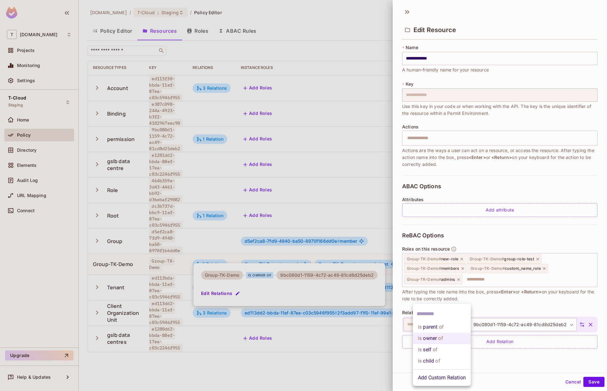
click at [443, 320] on body "T [DOMAIN_NAME] Projects Monitoring Settings T-Cloud Staging Home Policy Direct…" at bounding box center [303, 195] width 607 height 391
click at [438, 326] on body "T [DOMAIN_NAME] Projects Monitoring Settings T-Cloud Staging Home Policy Direct…" at bounding box center [303, 195] width 607 height 391
click at [435, 376] on li "Add Custom Relation" at bounding box center [442, 377] width 58 height 11
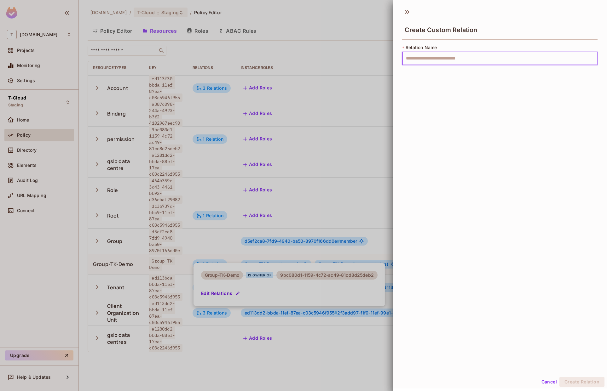
click at [428, 64] on input "text" at bounding box center [499, 58] width 195 height 13
type input "*******"
click at [559, 377] on button "Create Relation" at bounding box center [581, 382] width 45 height 10
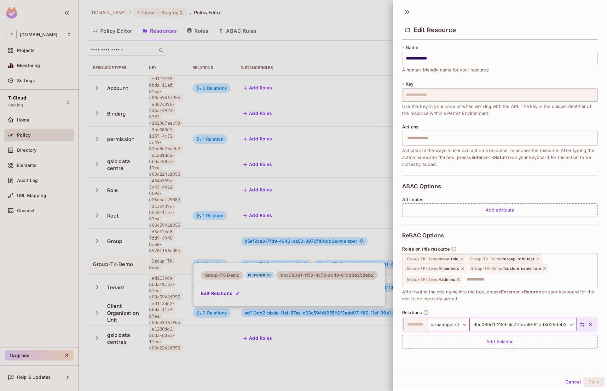
click at [552, 327] on body "T [DOMAIN_NAME] Projects Monitoring Settings T-Cloud Staging Home Policy Direct…" at bounding box center [303, 195] width 607 height 391
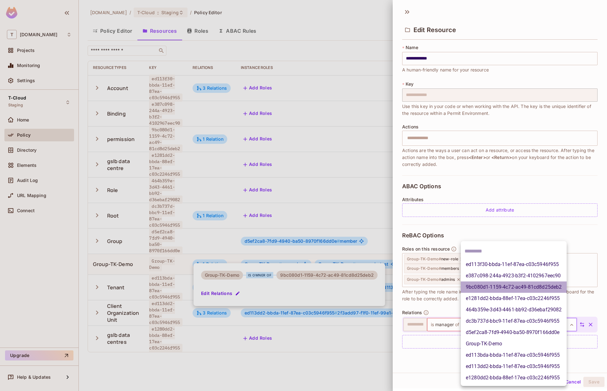
click at [493, 287] on li "9bc080d1-1159-4c72-ac49-81cd8d25deb2" at bounding box center [514, 287] width 106 height 11
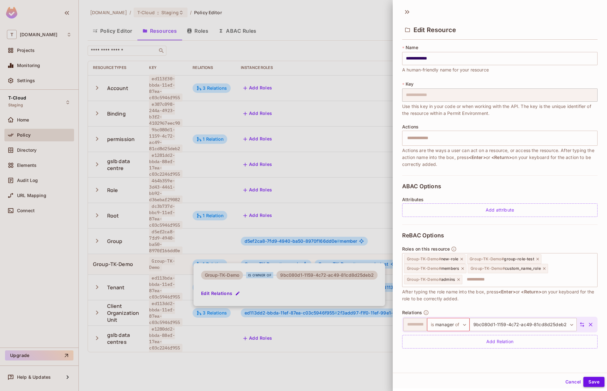
click at [595, 382] on button "Save" at bounding box center [593, 382] width 21 height 10
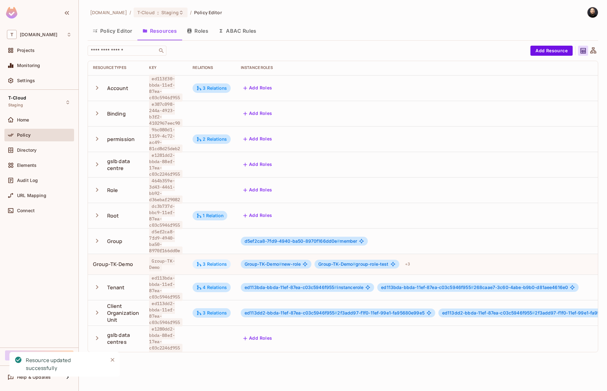
click at [207, 262] on div "3 Relations" at bounding box center [211, 265] width 31 height 6
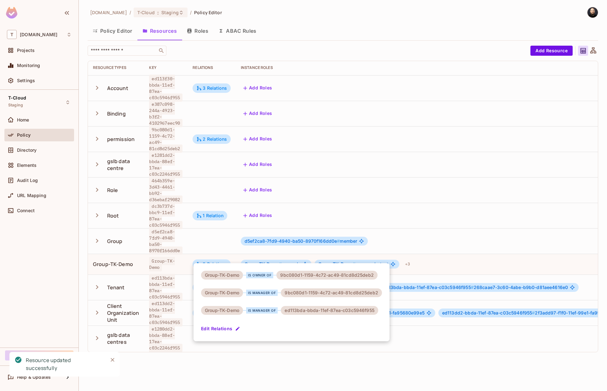
click at [309, 310] on div "ed113bda-bbda-11ef-87ea-c03c5946f955" at bounding box center [329, 310] width 97 height 9
click at [333, 317] on div "Group-TK-Demo is owner of 9bc080d1-1159-4c72-ac49-81cd8d25deb2 Group-TK-Demo is…" at bounding box center [291, 302] width 196 height 78
click at [212, 332] on button "Edit Relations" at bounding box center [221, 329] width 40 height 10
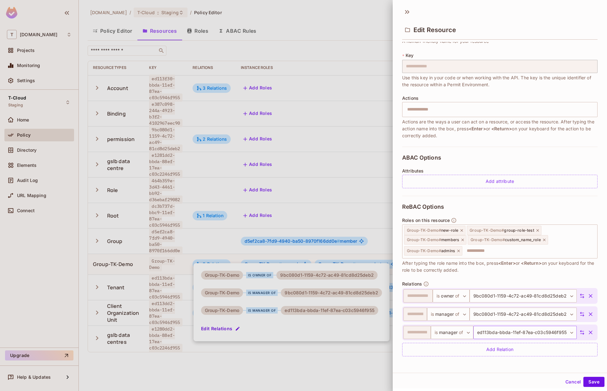
scroll to position [29, 0]
click at [587, 334] on icon "button" at bounding box center [590, 332] width 6 height 6
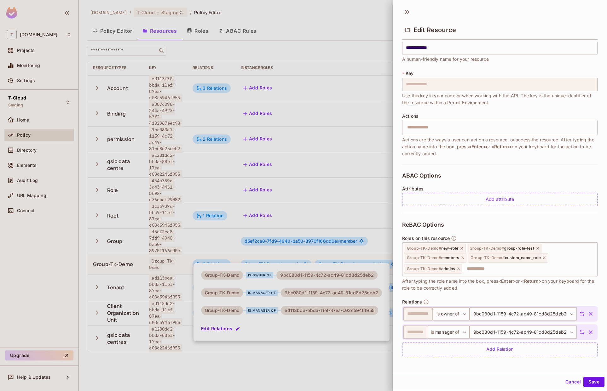
scroll to position [11, 0]
click at [587, 314] on icon "button" at bounding box center [590, 314] width 6 height 6
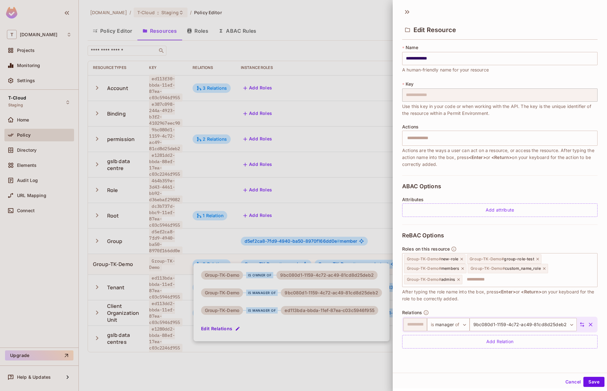
scroll to position [0, 0]
click at [585, 383] on button "Save" at bounding box center [593, 382] width 21 height 10
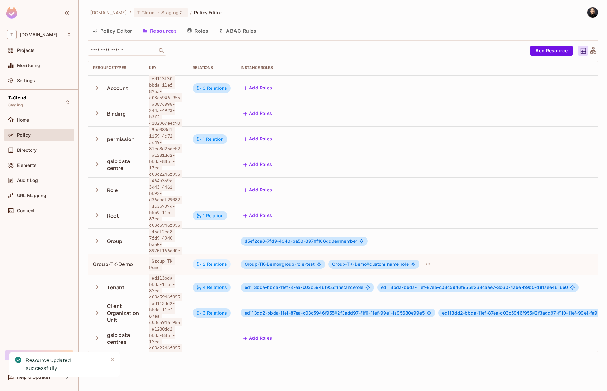
click at [218, 262] on div "2 Relations" at bounding box center [211, 265] width 31 height 6
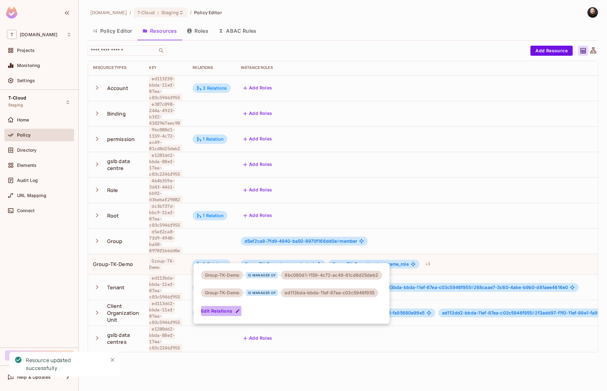
click at [223, 313] on button "Edit Relations" at bounding box center [221, 311] width 40 height 10
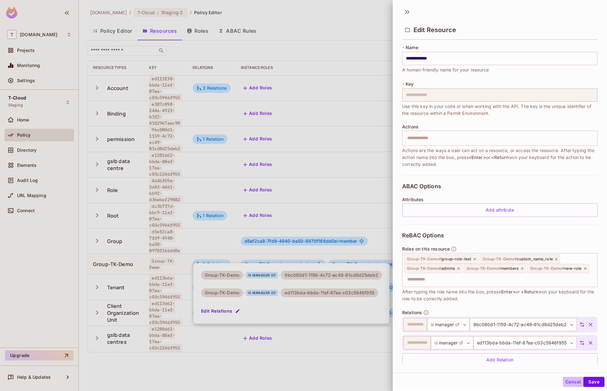
click at [567, 381] on button "Cancel" at bounding box center [573, 382] width 20 height 10
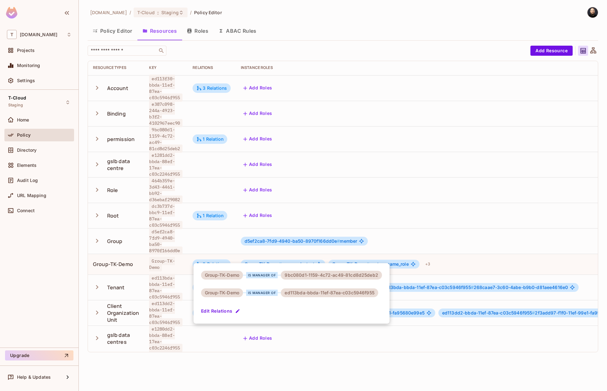
click at [162, 277] on div at bounding box center [303, 195] width 607 height 391
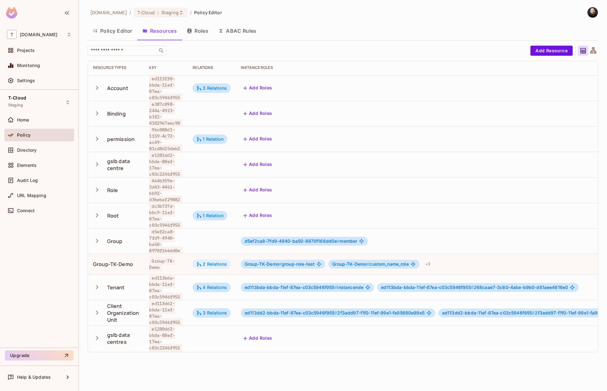
click at [215, 262] on div "2 Relations" at bounding box center [211, 265] width 31 height 6
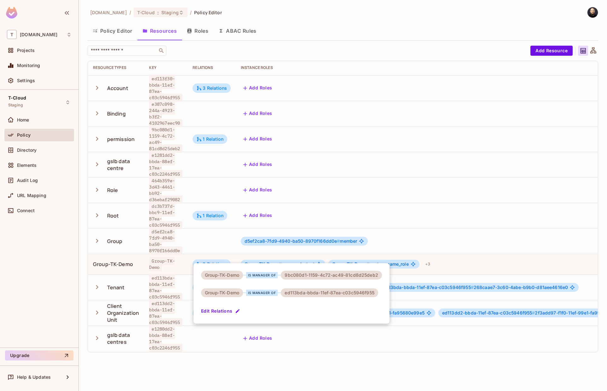
click at [319, 255] on div at bounding box center [303, 195] width 607 height 391
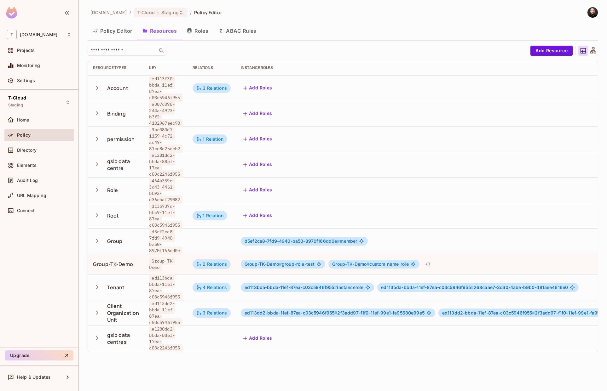
click at [202, 33] on button "Roles" at bounding box center [198, 31] width 32 height 16
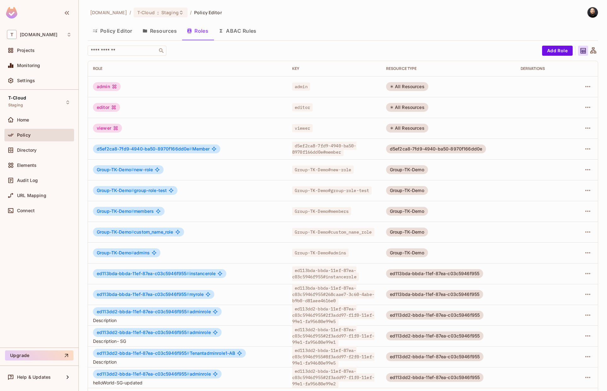
click at [146, 213] on span "Group-TK-Demo # members" at bounding box center [125, 211] width 57 height 5
click at [584, 211] on icon "button" at bounding box center [588, 212] width 8 height 8
click at [566, 230] on li "Edit Role" at bounding box center [556, 226] width 56 height 14
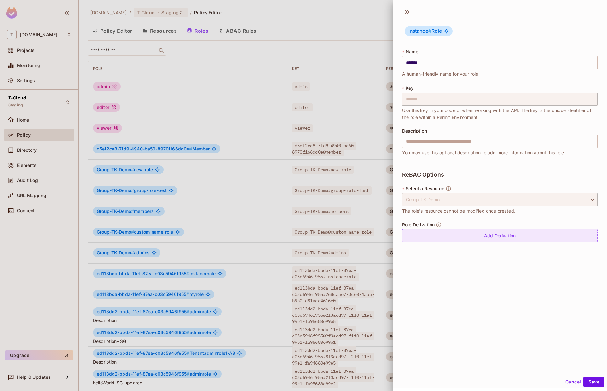
click at [449, 236] on div "Add Derivation" at bounding box center [499, 236] width 195 height 14
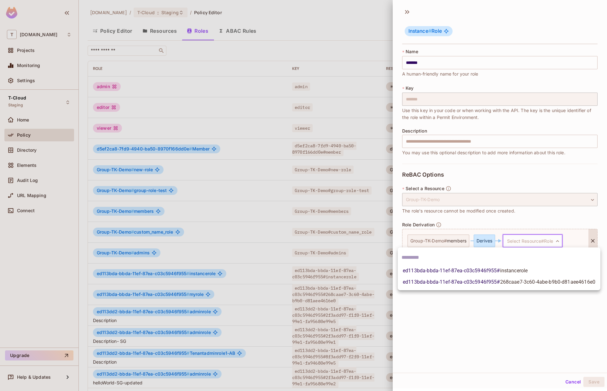
click at [524, 241] on body "T [DOMAIN_NAME] Projects Monitoring Settings T-Cloud Staging Home Policy Direct…" at bounding box center [303, 195] width 607 height 391
click at [492, 270] on span "ed113bda-bbda-11ef-87ea-c03c5946f955 # instancerole" at bounding box center [465, 271] width 125 height 8
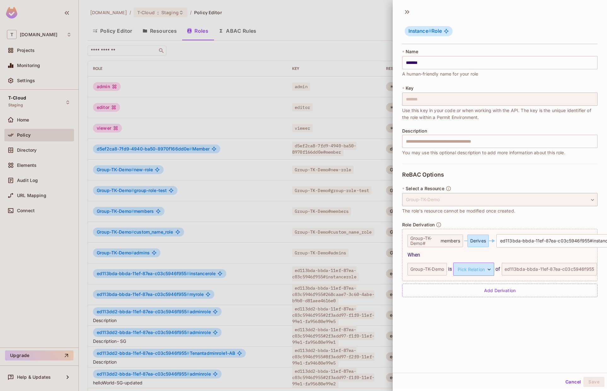
click at [487, 268] on body "T [DOMAIN_NAME] Projects Monitoring Settings T-Cloud Staging Home Policy Direct…" at bounding box center [303, 195] width 607 height 391
click at [475, 298] on li "manager" at bounding box center [474, 299] width 58 height 11
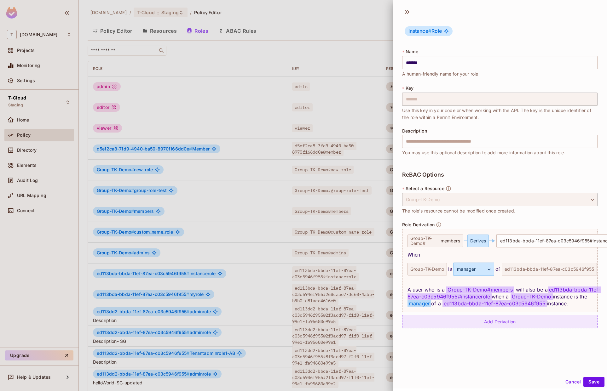
click at [467, 320] on div "Add Derivation" at bounding box center [499, 322] width 195 height 14
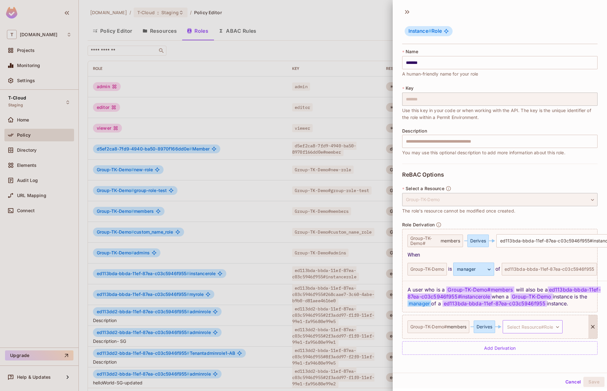
click at [524, 326] on body "T [DOMAIN_NAME] Projects Monitoring Settings T-Cloud Staging Home Policy Direct…" at bounding box center [303, 195] width 607 height 391
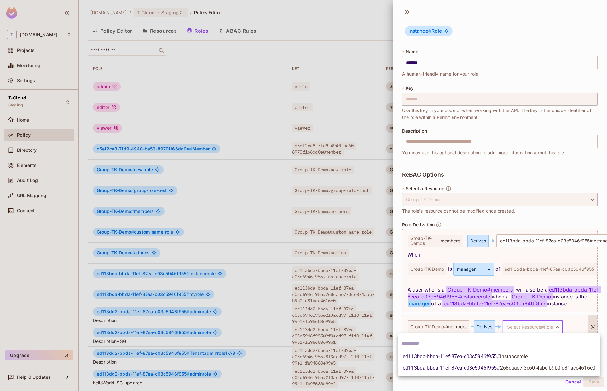
click at [489, 369] on span "ed113bda-bbda-11ef-87ea-c03c5946f955 # 268caae7-3c60-4abe-b9b0-d81aee4616e0" at bounding box center [499, 369] width 193 height 8
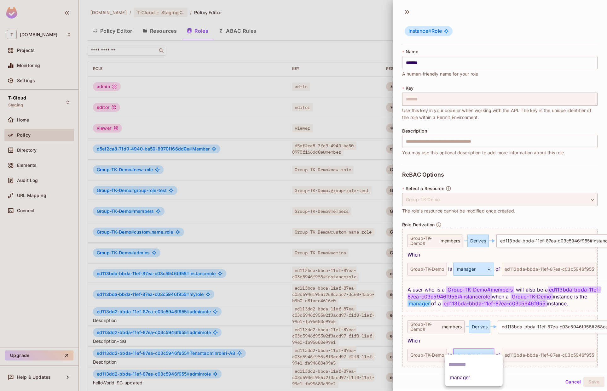
click at [481, 355] on body "T [DOMAIN_NAME] Projects Monitoring Settings T-Cloud Staging Home Policy Direct…" at bounding box center [303, 195] width 607 height 391
click at [476, 378] on li "manager" at bounding box center [474, 377] width 58 height 11
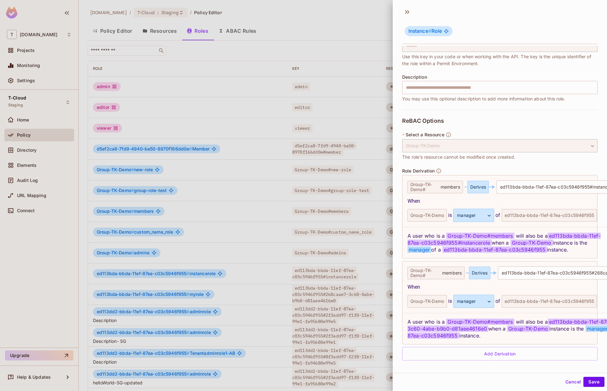
scroll to position [59, 0]
click at [524, 267] on body "T [DOMAIN_NAME] Projects Monitoring Settings T-Cloud Staging Home Policy Direct…" at bounding box center [303, 195] width 607 height 391
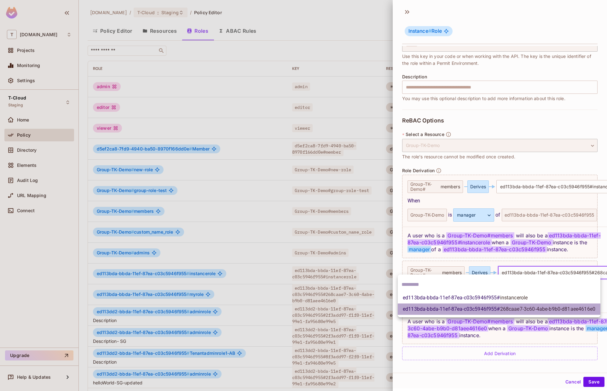
click at [529, 309] on span "268caae7-3c60-4abe-b9b0-d81aee4616e0" at bounding box center [547, 309] width 95 height 6
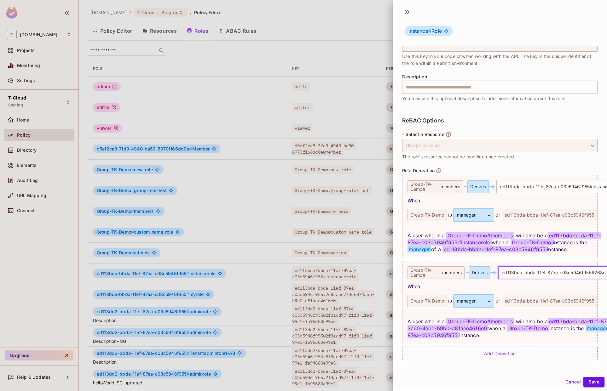
click at [593, 383] on button "Save" at bounding box center [593, 382] width 21 height 10
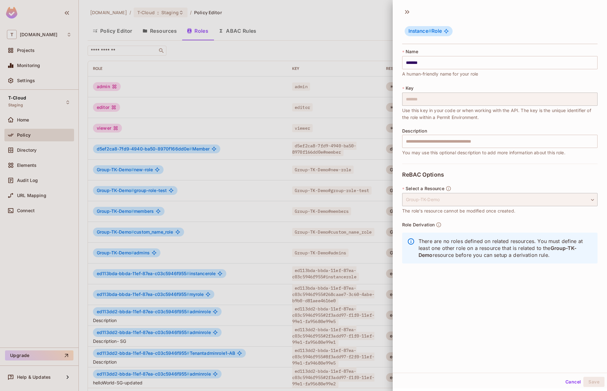
scroll to position [0, 0]
